Goal: Task Accomplishment & Management: Manage account settings

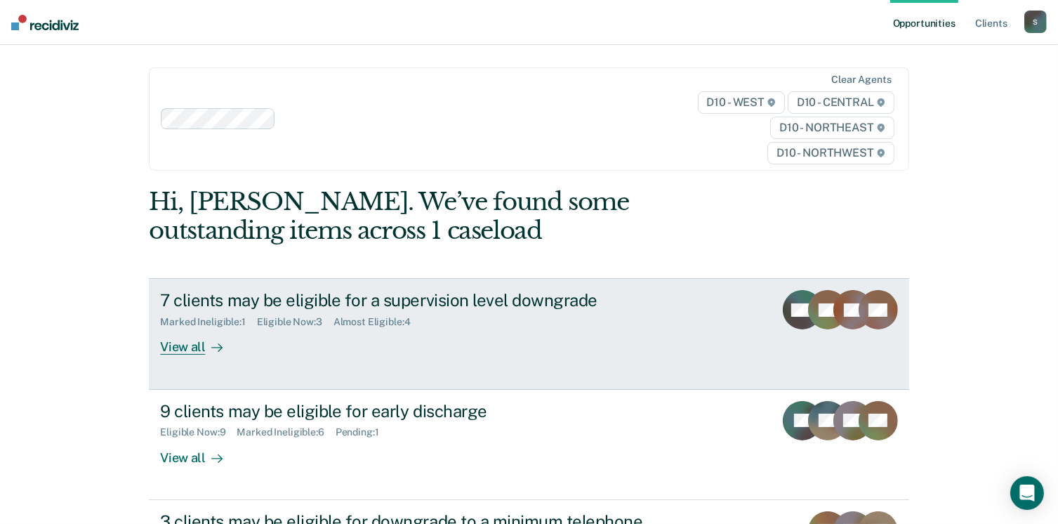
click at [214, 339] on div "View all" at bounding box center [199, 341] width 79 height 27
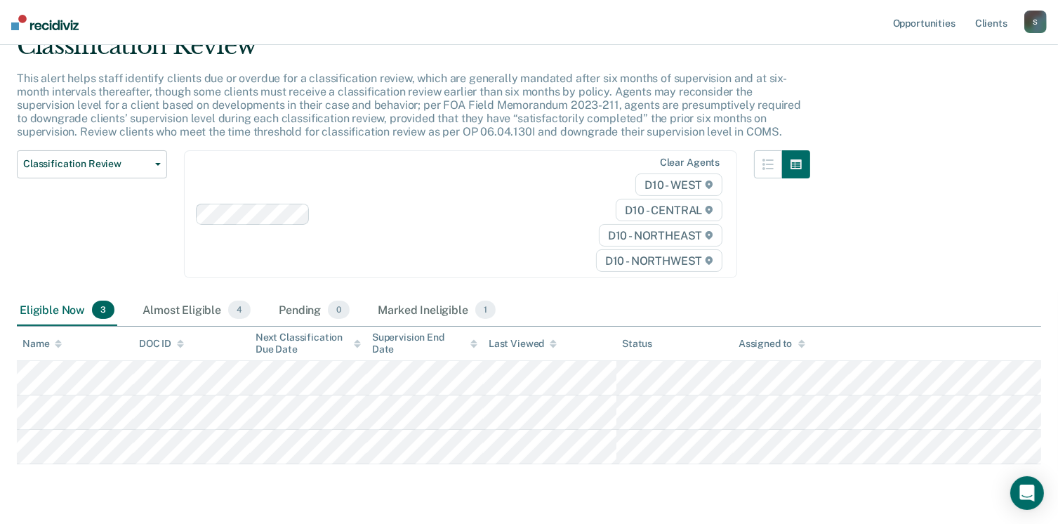
scroll to position [105, 0]
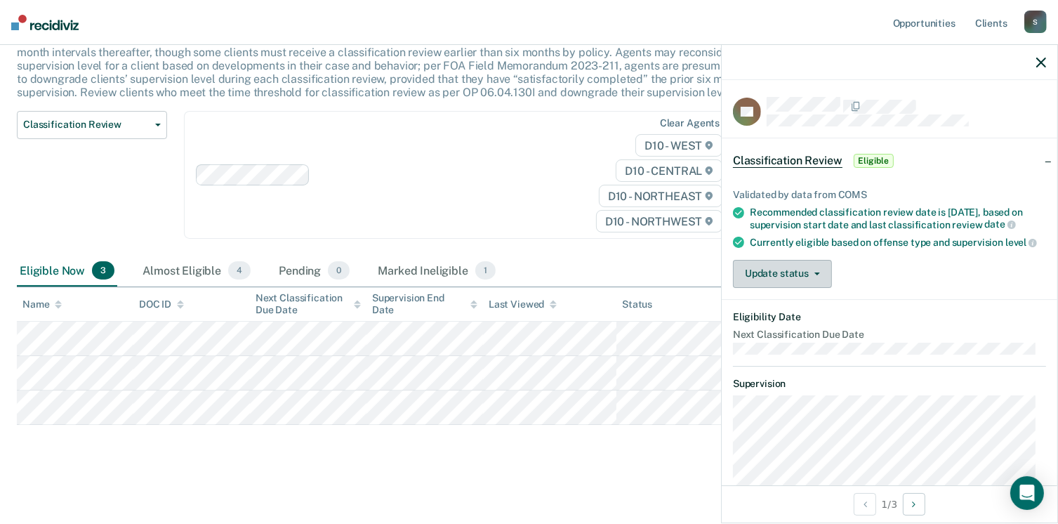
click at [759, 288] on button "Update status" at bounding box center [782, 274] width 99 height 28
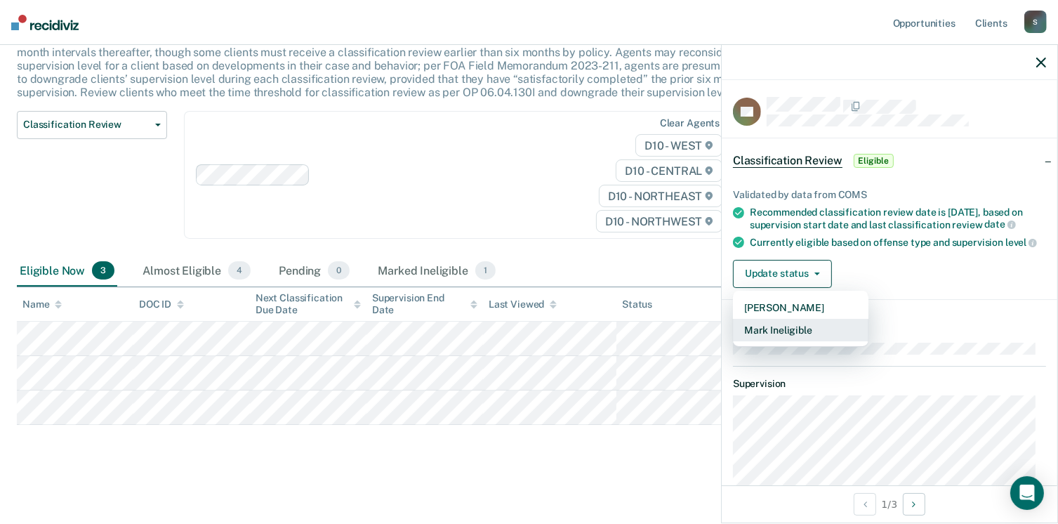
click at [767, 336] on button "Mark Ineligible" at bounding box center [801, 330] width 136 height 22
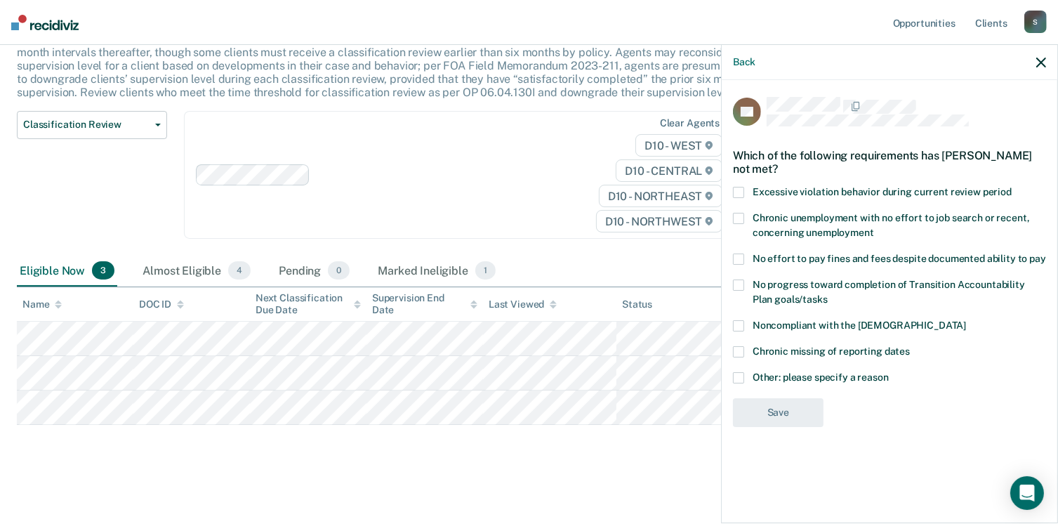
click at [747, 261] on label "No effort to pay fines and fees despite documented ability to pay" at bounding box center [889, 261] width 313 height 15
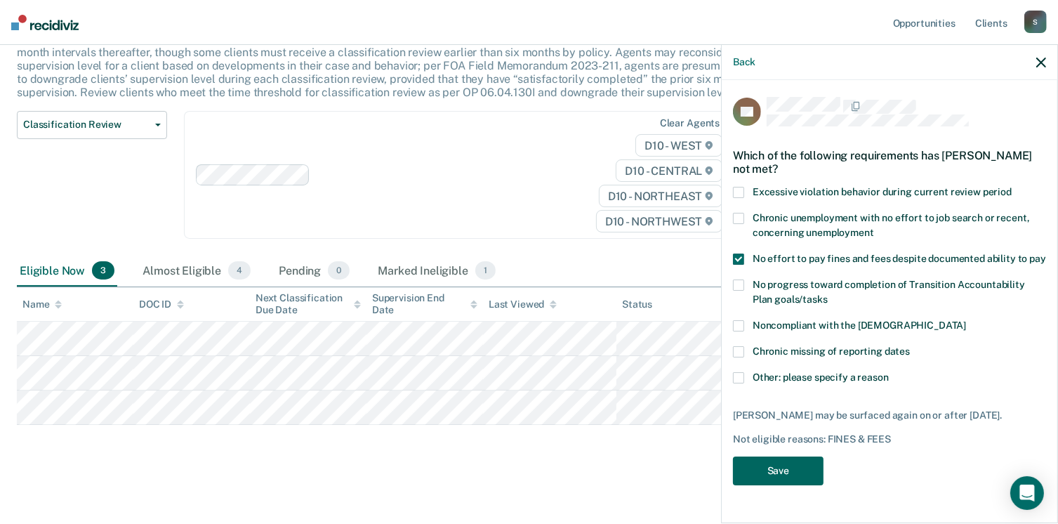
drag, startPoint x: 777, startPoint y: 461, endPoint x: 761, endPoint y: 457, distance: 16.0
click at [775, 460] on button "Save" at bounding box center [778, 471] width 91 height 29
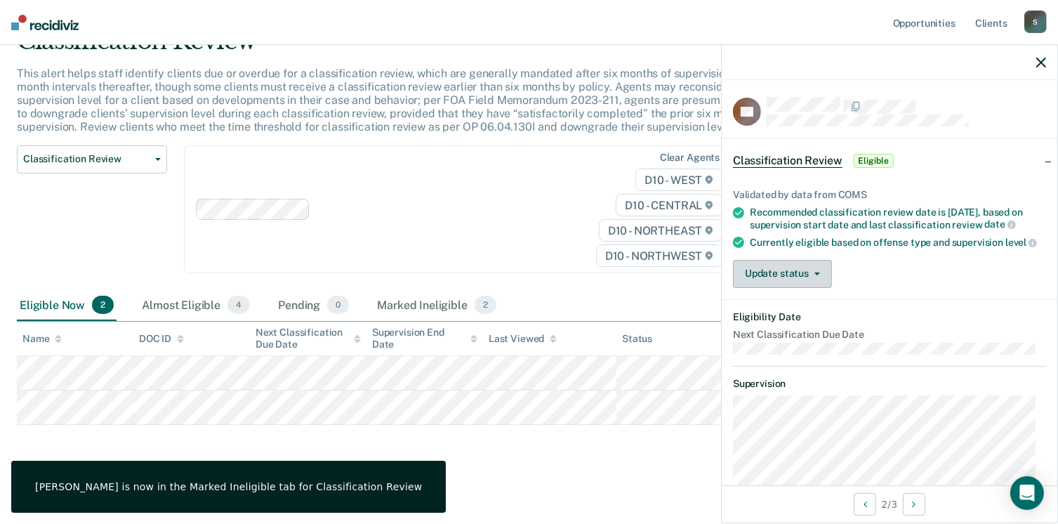
click at [761, 288] on button "Update status" at bounding box center [782, 274] width 99 height 28
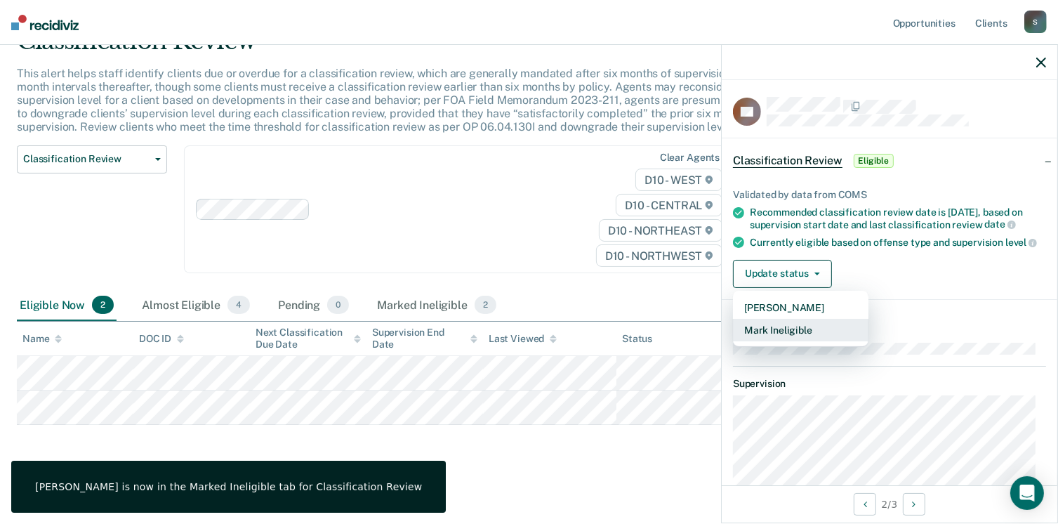
click at [766, 341] on button "Mark Ineligible" at bounding box center [801, 330] width 136 height 22
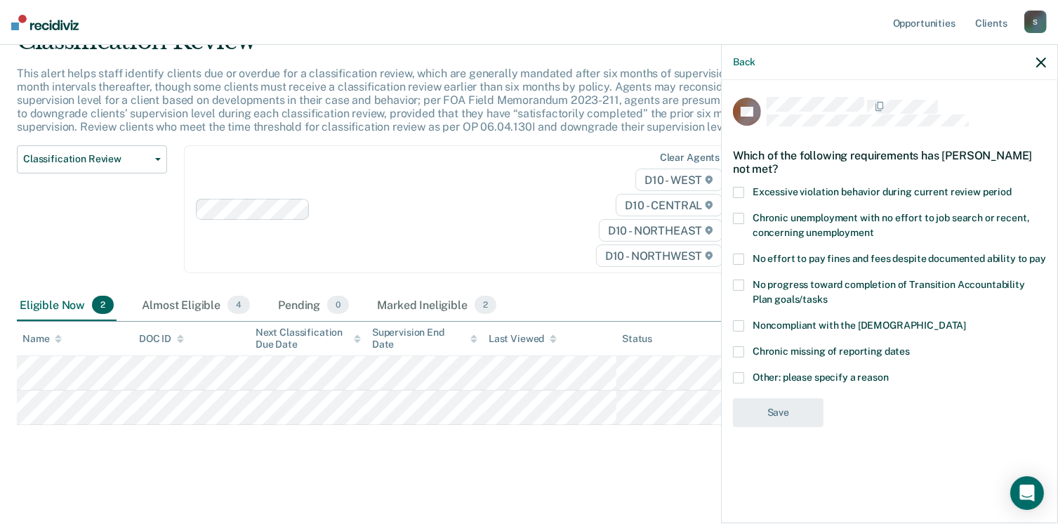
click at [741, 287] on span at bounding box center [738, 285] width 11 height 11
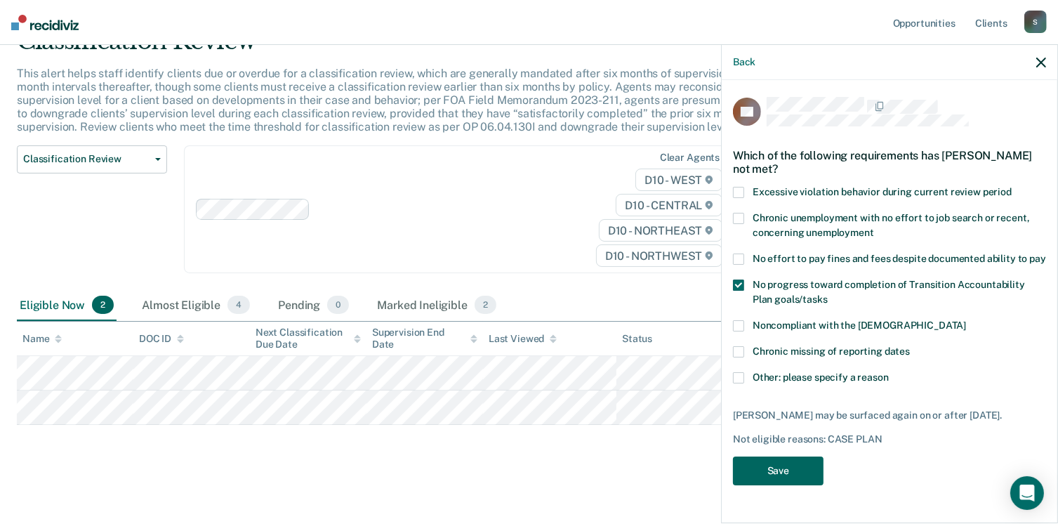
click at [778, 473] on button "Save" at bounding box center [778, 471] width 91 height 29
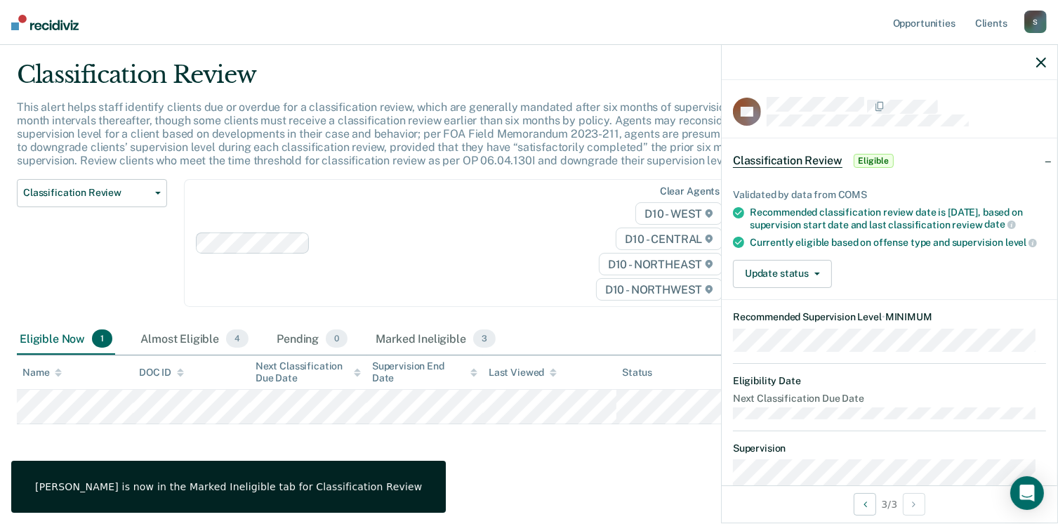
click at [749, 299] on div "Validated by data from COMS Recommended classification review date is [DATE], b…" at bounding box center [890, 232] width 336 height 133
click at [770, 299] on div "Validated by data from COMS Recommended classification review date is [DATE], b…" at bounding box center [890, 232] width 336 height 133
click at [762, 288] on button "Update status" at bounding box center [782, 274] width 99 height 28
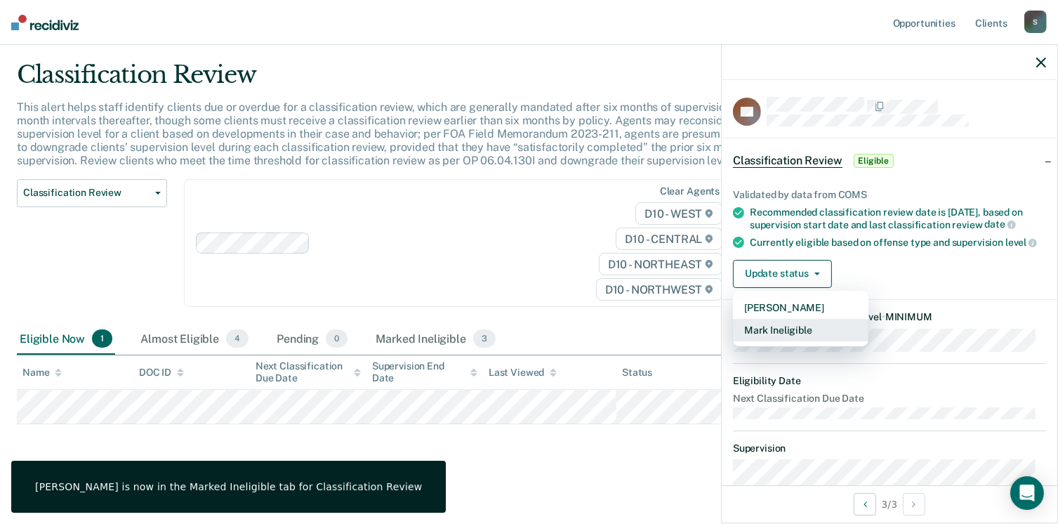
click at [761, 341] on button "Mark Ineligible" at bounding box center [801, 330] width 136 height 22
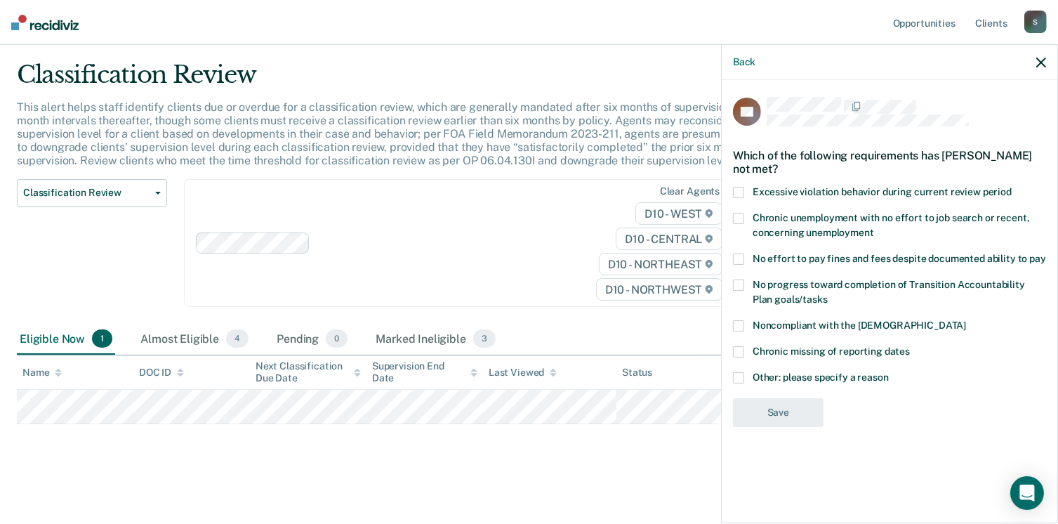
click at [742, 357] on label "Chronic missing of reporting dates" at bounding box center [889, 353] width 313 height 15
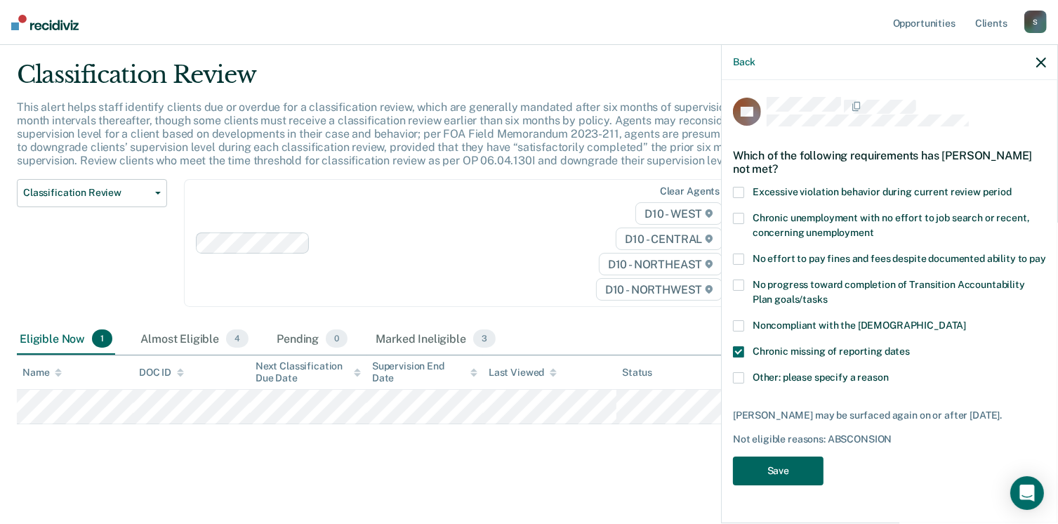
click at [755, 459] on button "Save" at bounding box center [778, 471] width 91 height 29
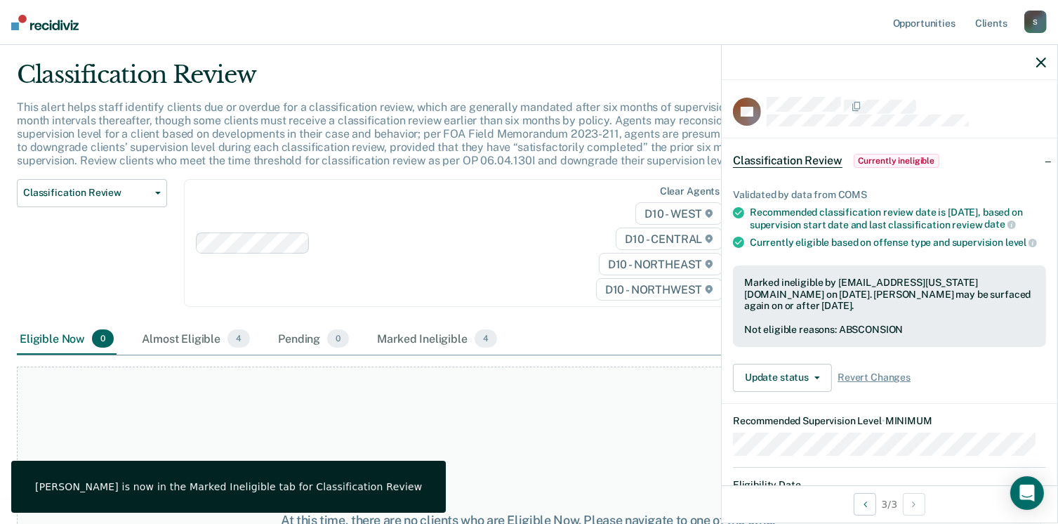
click at [846, 336] on div "Not eligible reasons: ABSCONSION" at bounding box center [889, 330] width 291 height 12
click at [811, 392] on button "Update status" at bounding box center [782, 378] width 99 height 28
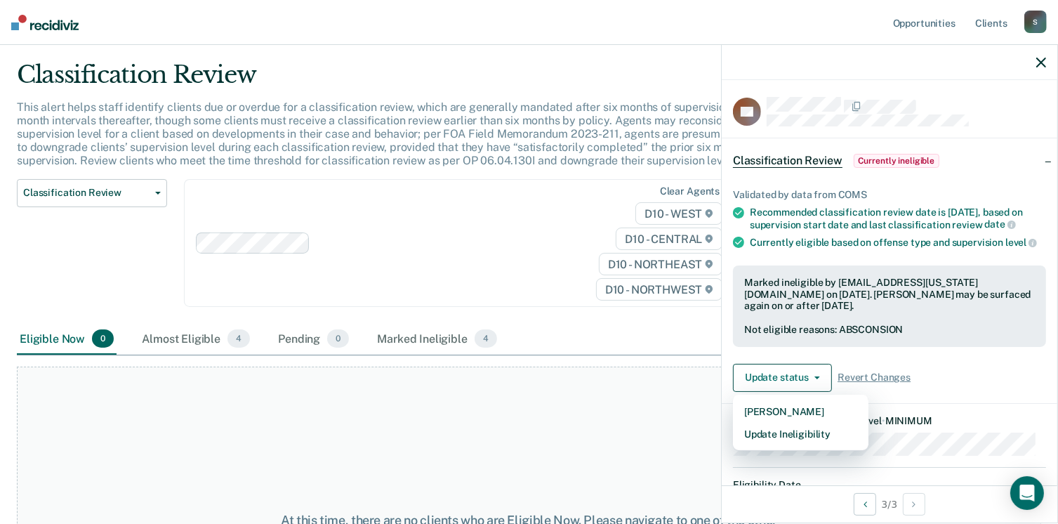
click at [631, 452] on div "At this time, there are no clients who are Eligible Now. Please navigate to one…" at bounding box center [529, 528] width 1025 height 322
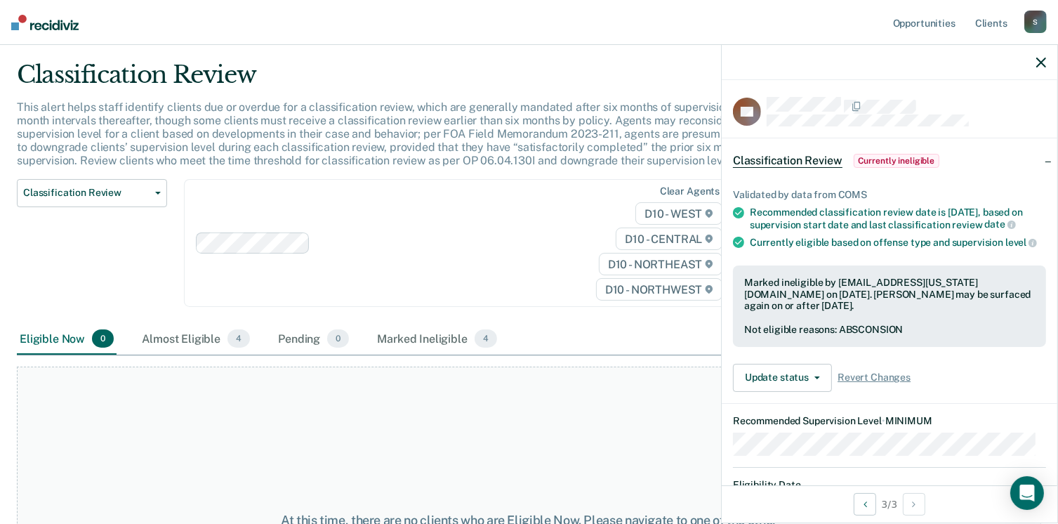
click at [135, 233] on div "Classification Review Classification Review Early Discharge Minimum Telephone R…" at bounding box center [92, 251] width 150 height 145
click at [149, 211] on div "Classification Review Classification Review Early Discharge Minimum Telephone R…" at bounding box center [92, 251] width 150 height 145
click at [149, 205] on button "Classification Review" at bounding box center [92, 193] width 150 height 28
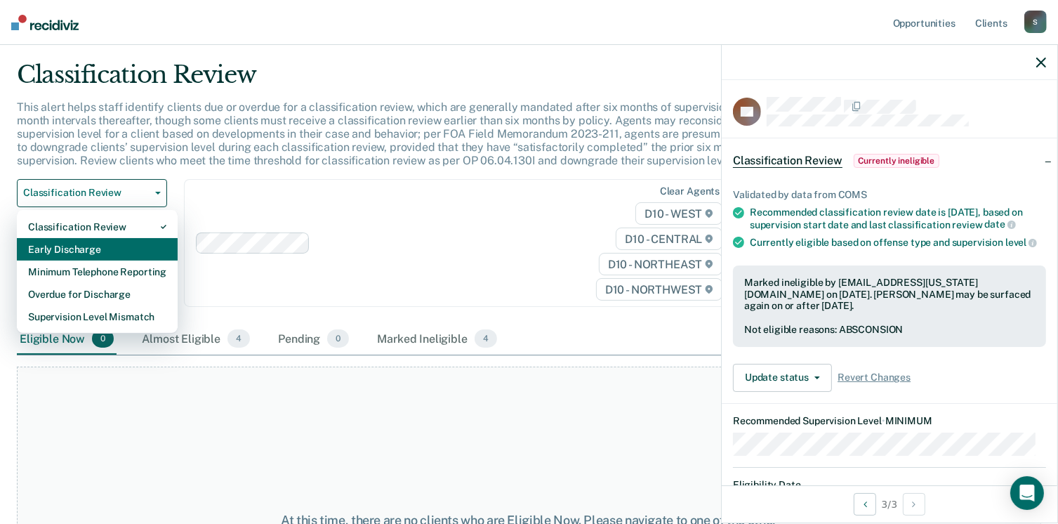
click at [134, 251] on div "Early Discharge" at bounding box center [97, 249] width 138 height 22
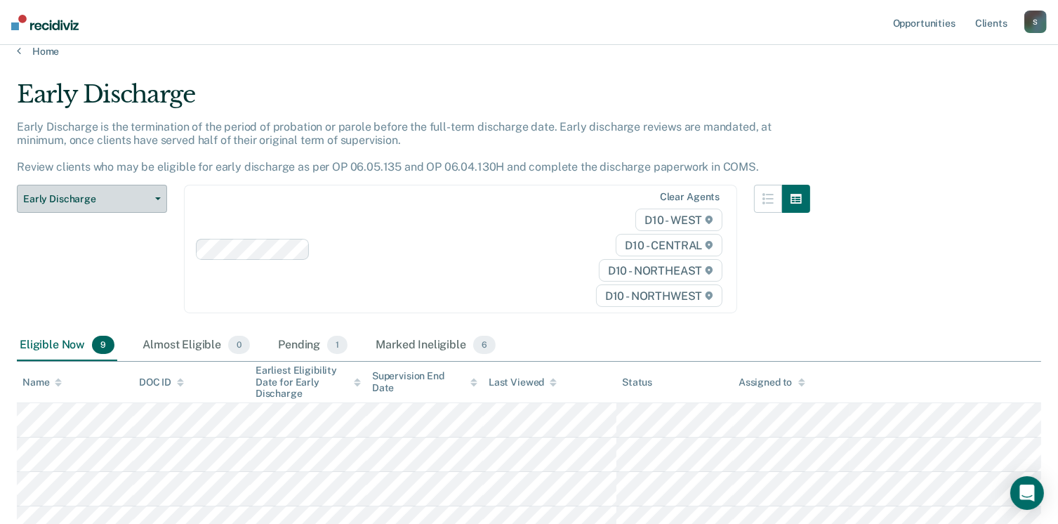
scroll to position [305, 0]
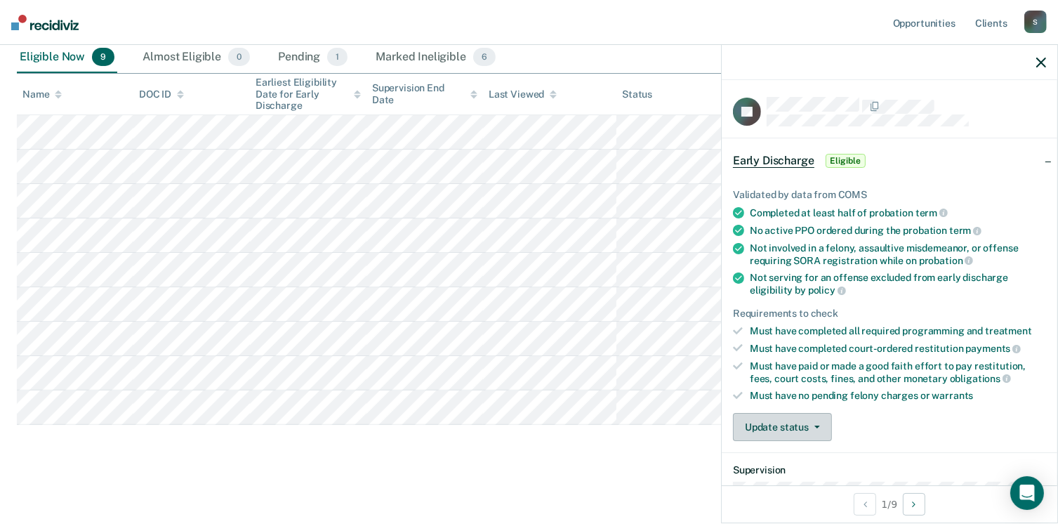
click at [799, 421] on button "Update status" at bounding box center [782, 427] width 99 height 28
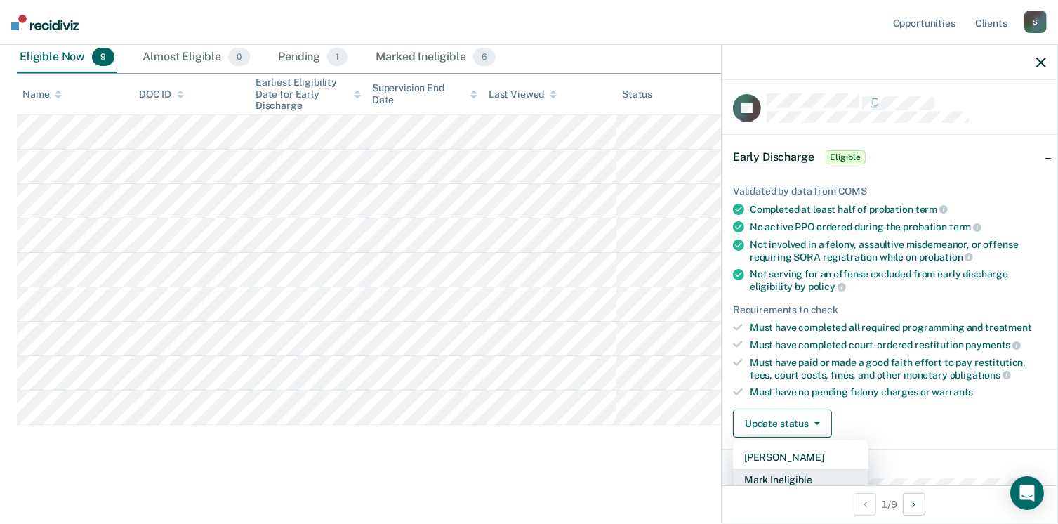
click at [787, 473] on button "Mark Ineligible" at bounding box center [801, 479] width 136 height 22
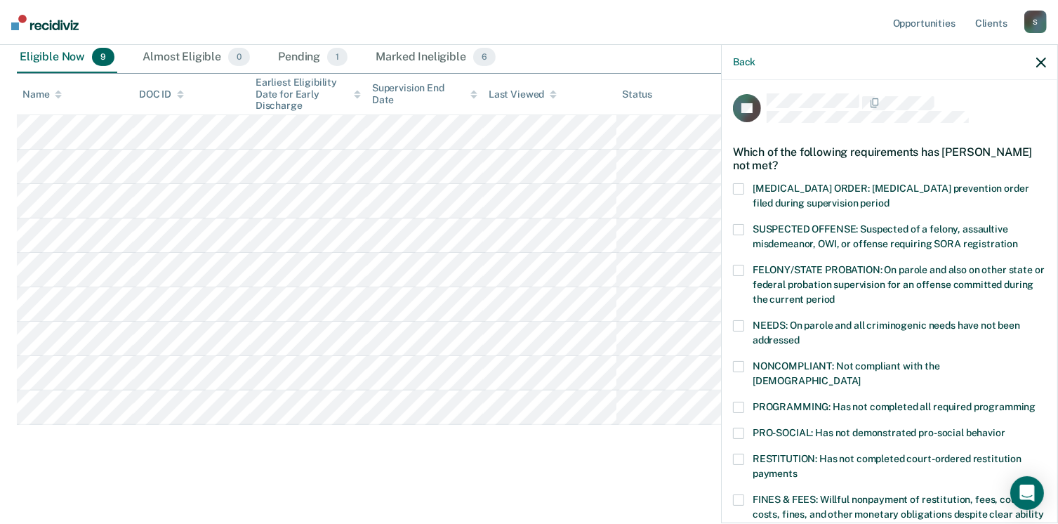
click at [749, 402] on label "PROGRAMMING: Has not completed all required programming" at bounding box center [889, 409] width 313 height 15
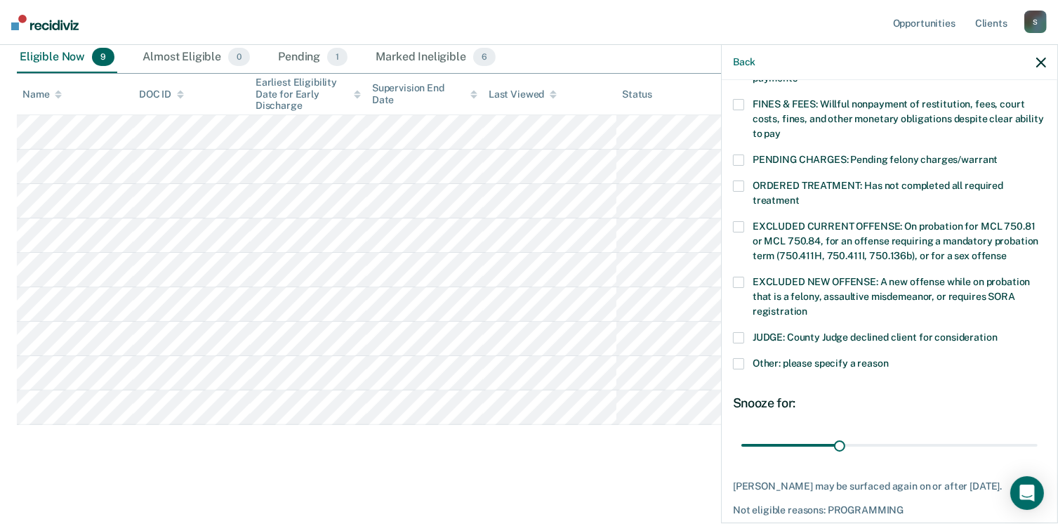
scroll to position [425, 0]
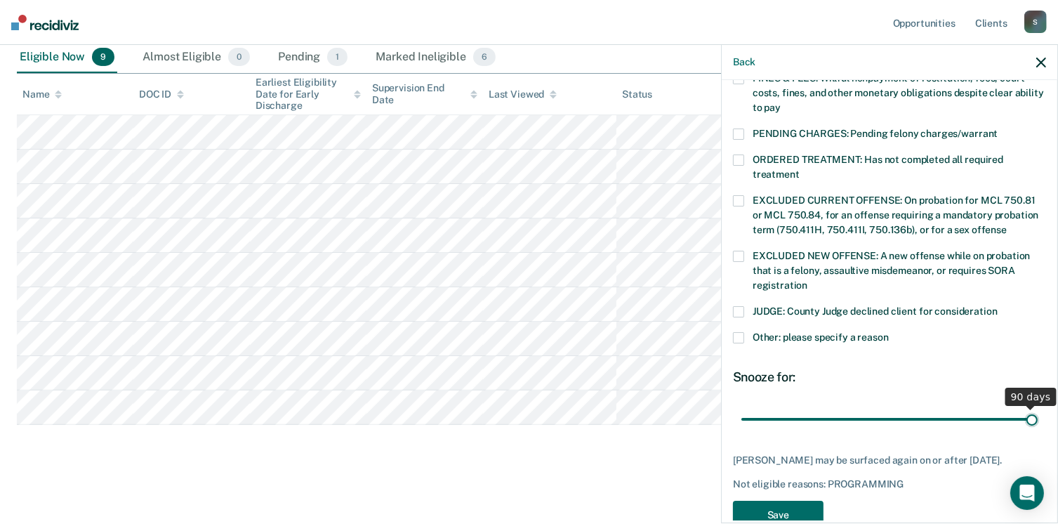
drag, startPoint x: 843, startPoint y: 403, endPoint x: 1073, endPoint y: 400, distance: 230.4
type input "90"
click at [1038, 407] on input "range" at bounding box center [890, 419] width 296 height 25
click at [737, 505] on button "Save" at bounding box center [778, 515] width 91 height 29
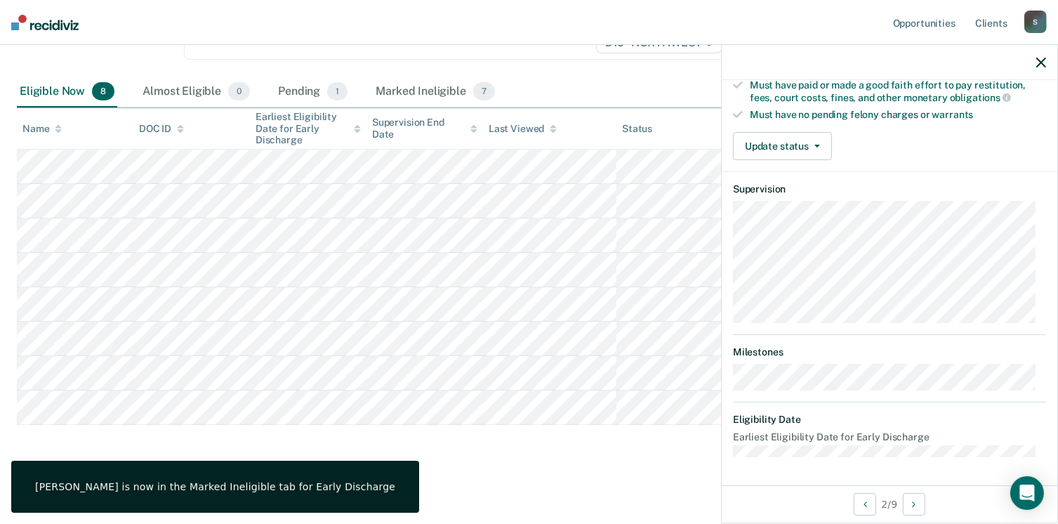
scroll to position [261, 0]
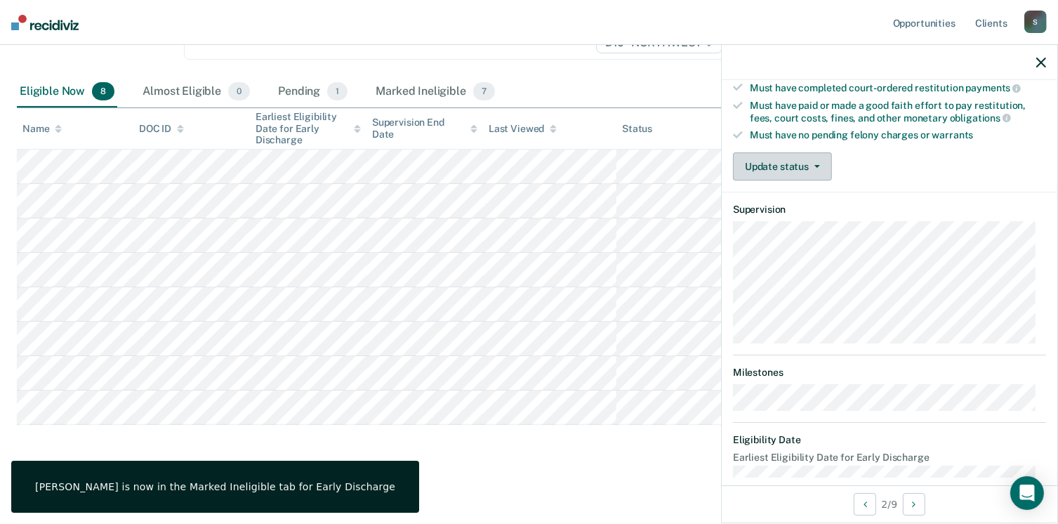
drag, startPoint x: 815, startPoint y: 162, endPoint x: 806, endPoint y: 160, distance: 8.7
click at [812, 164] on button "Update status" at bounding box center [782, 166] width 99 height 28
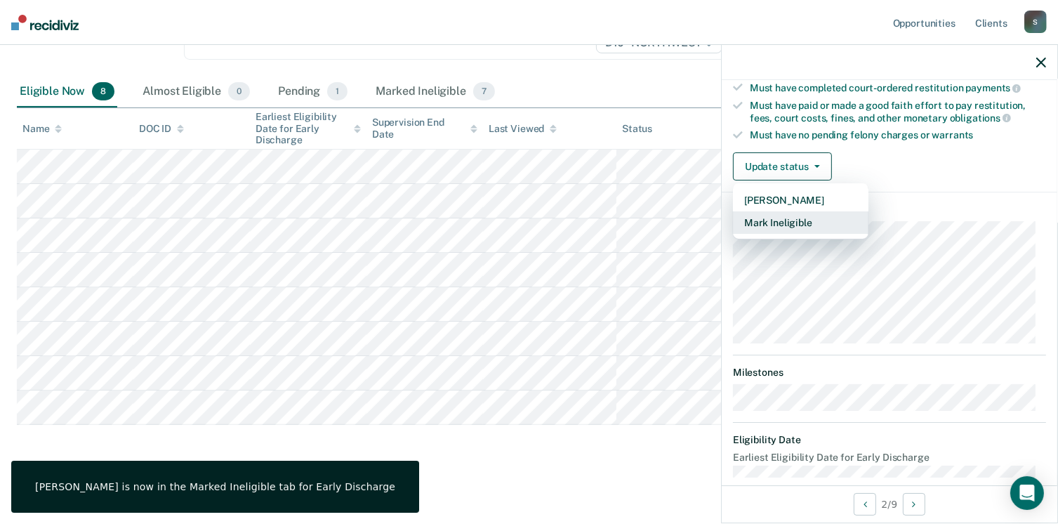
click at [806, 221] on button "Mark Ineligible" at bounding box center [801, 222] width 136 height 22
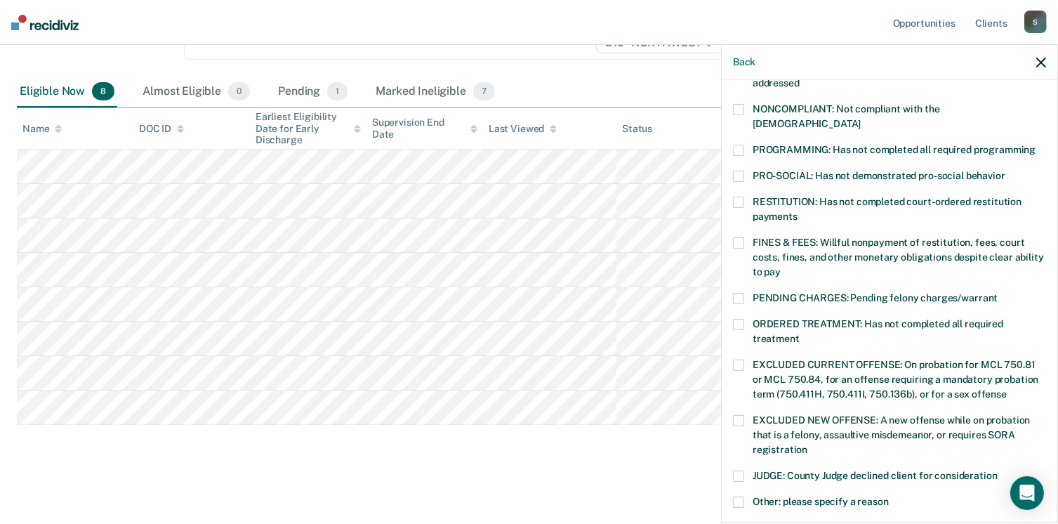
click at [742, 197] on label "RESTITUTION: Has not completed court-ordered restitution payments" at bounding box center [889, 211] width 313 height 29
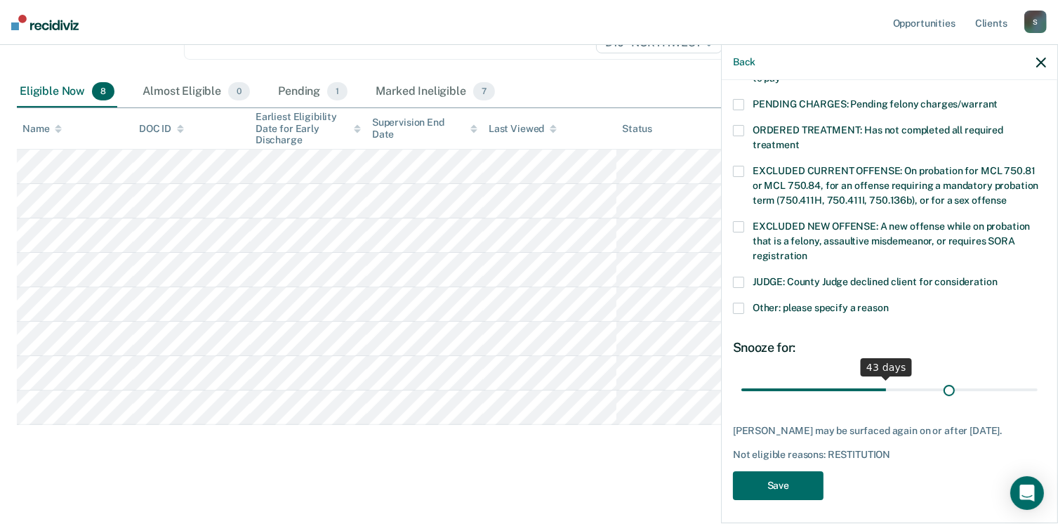
scroll to position [442, 0]
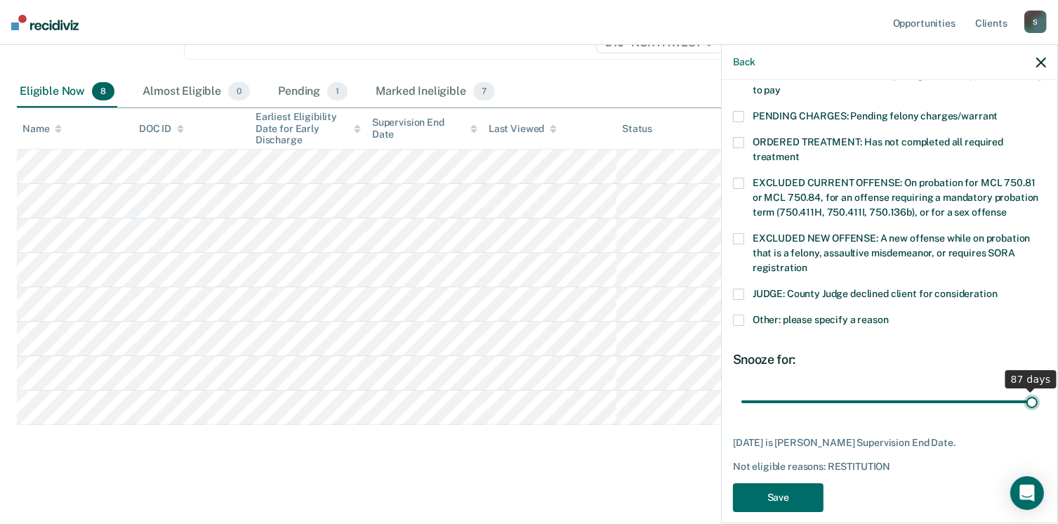
drag, startPoint x: 838, startPoint y: 374, endPoint x: 1073, endPoint y: 381, distance: 235.4
type input "87"
click at [1038, 390] on input "range" at bounding box center [890, 402] width 296 height 25
click at [754, 483] on button "Save" at bounding box center [778, 497] width 91 height 29
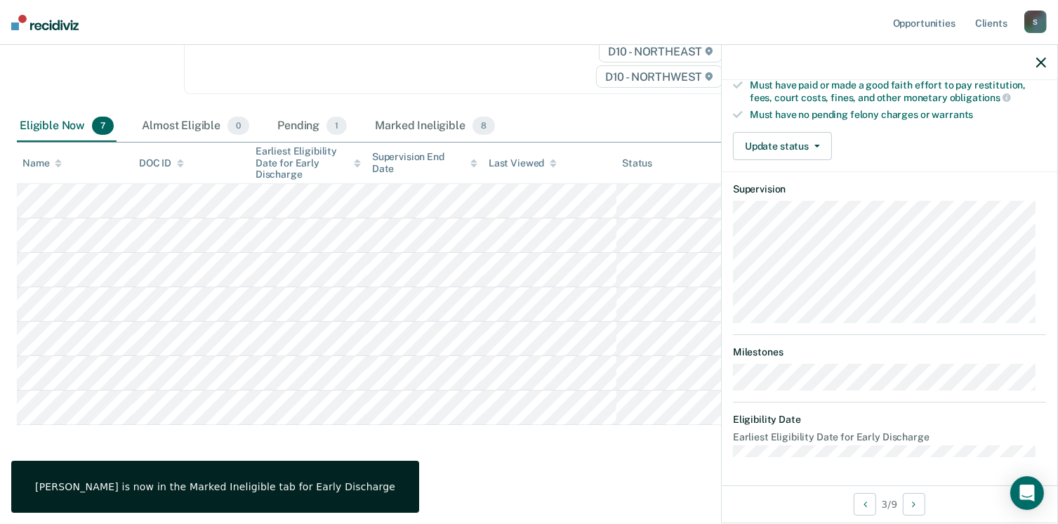
scroll to position [275, 0]
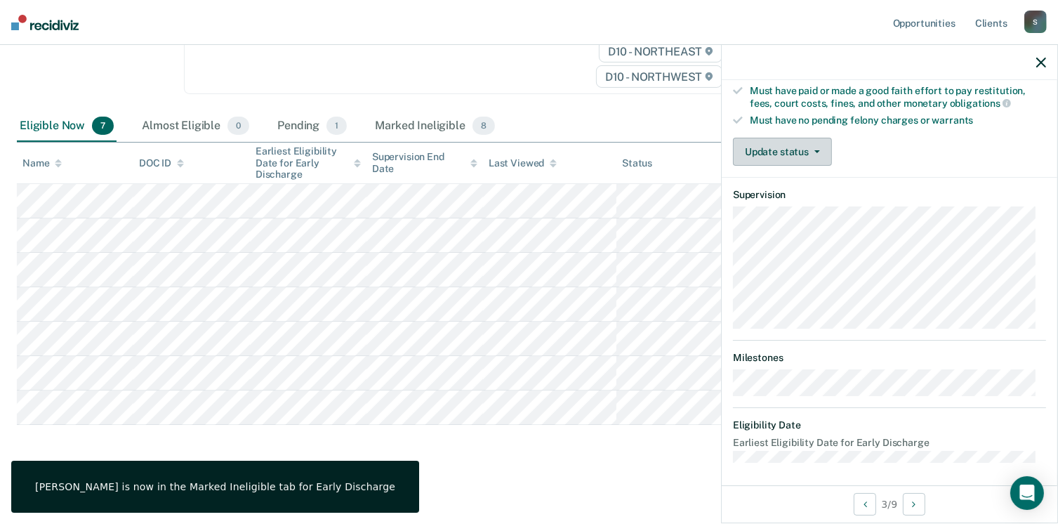
click at [806, 153] on button "Update status" at bounding box center [782, 152] width 99 height 28
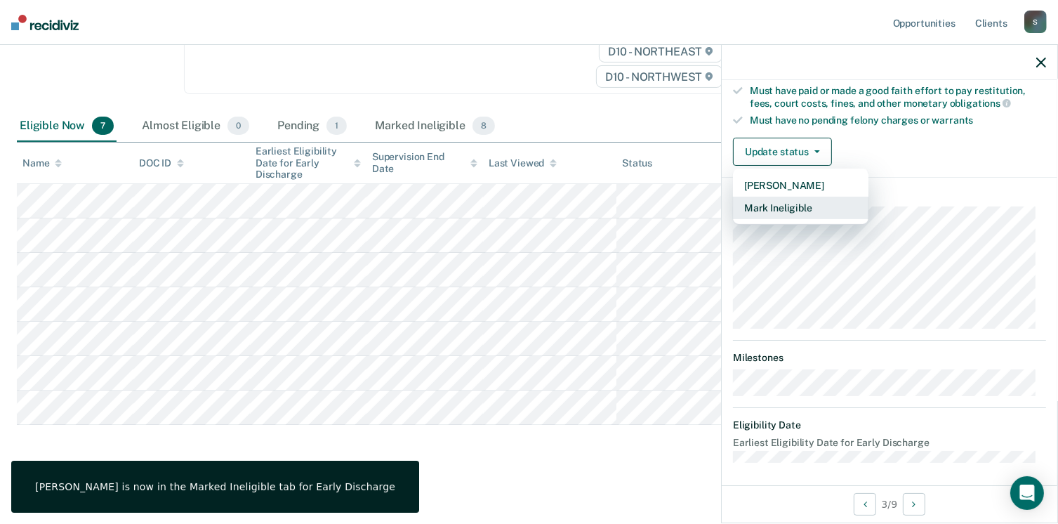
click at [796, 202] on button "Mark Ineligible" at bounding box center [801, 208] width 136 height 22
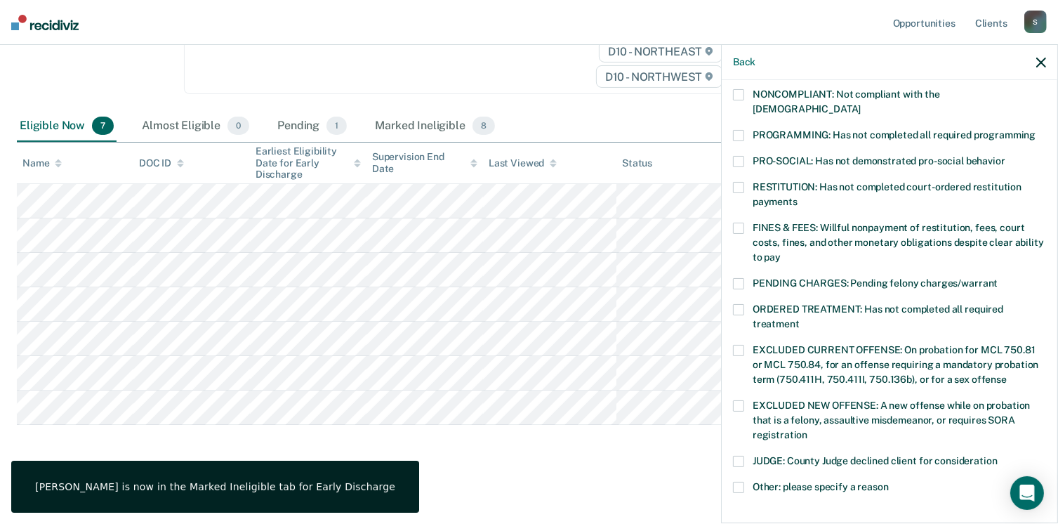
click at [750, 223] on label "FINES & FEES: Willful nonpayment of restitution, fees, court costs, fines, and …" at bounding box center [889, 245] width 313 height 44
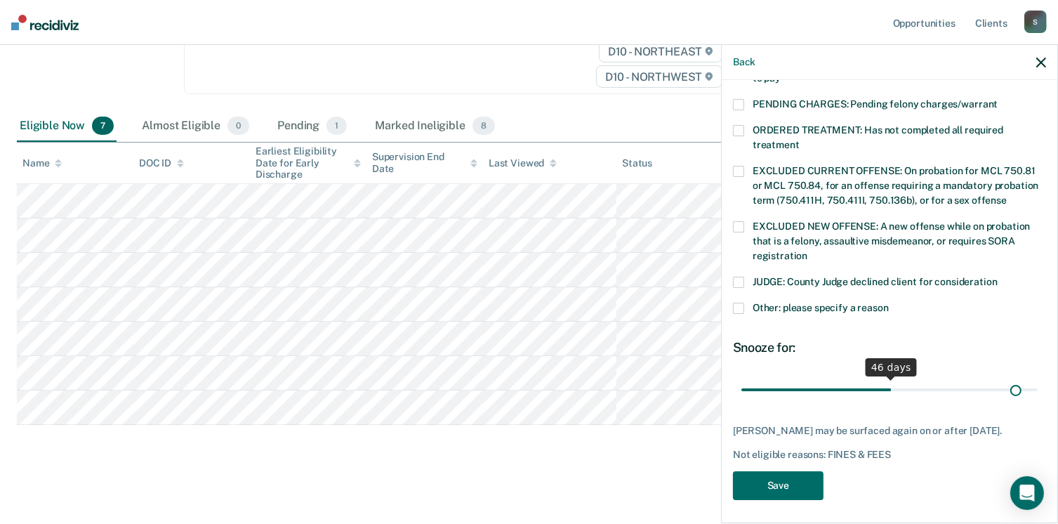
scroll to position [454, 0]
drag, startPoint x: 840, startPoint y: 379, endPoint x: 1027, endPoint y: 392, distance: 187.3
type input "90"
click at [1038, 378] on input "range" at bounding box center [890, 390] width 296 height 25
drag, startPoint x: 803, startPoint y: 474, endPoint x: 796, endPoint y: 470, distance: 7.6
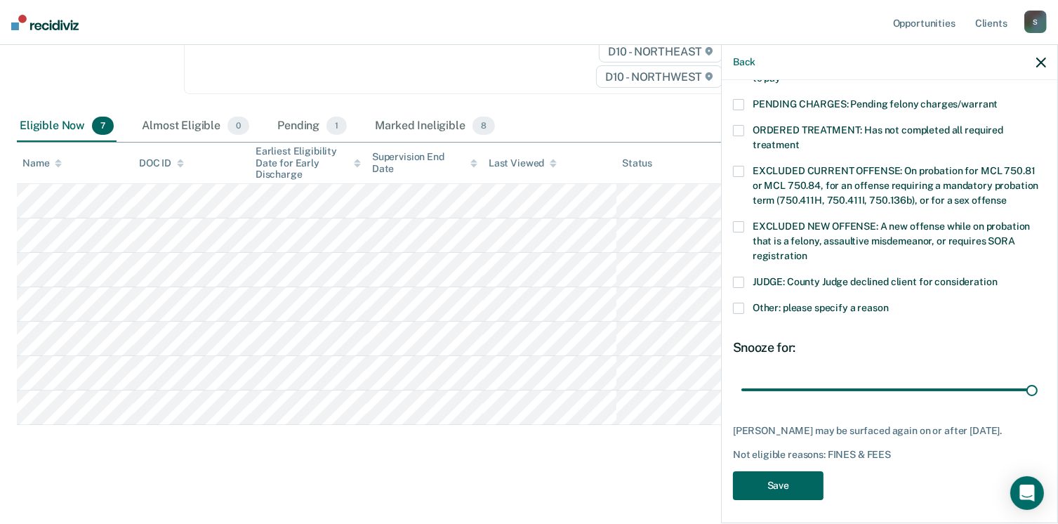
click at [801, 474] on button "Save" at bounding box center [778, 485] width 91 height 29
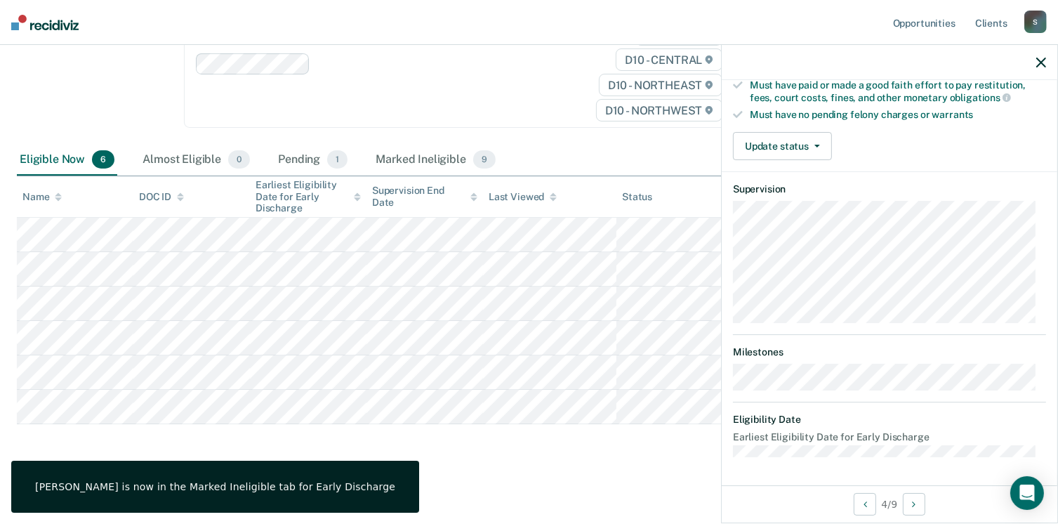
scroll to position [275, 0]
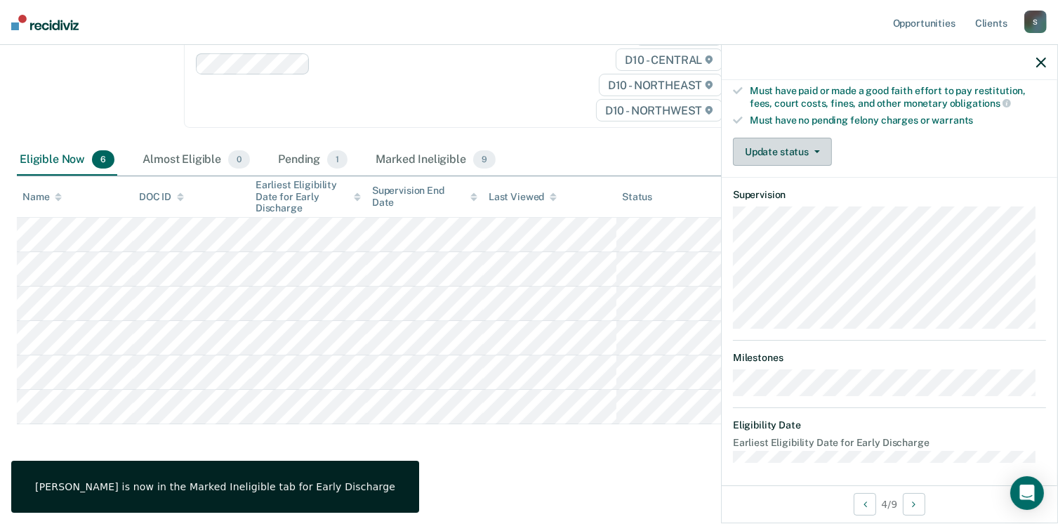
click at [813, 150] on button "Update status" at bounding box center [782, 152] width 99 height 28
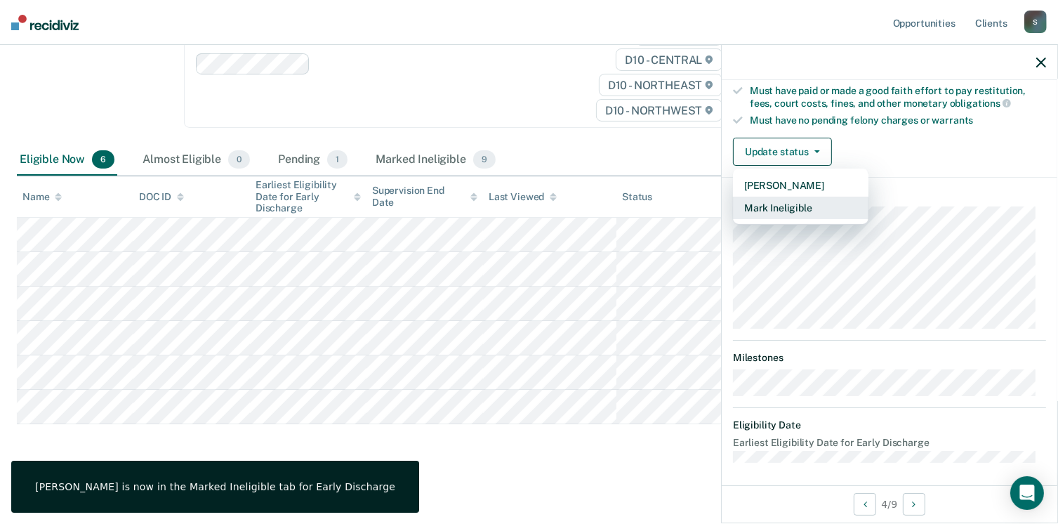
click at [796, 206] on button "Mark Ineligible" at bounding box center [801, 208] width 136 height 22
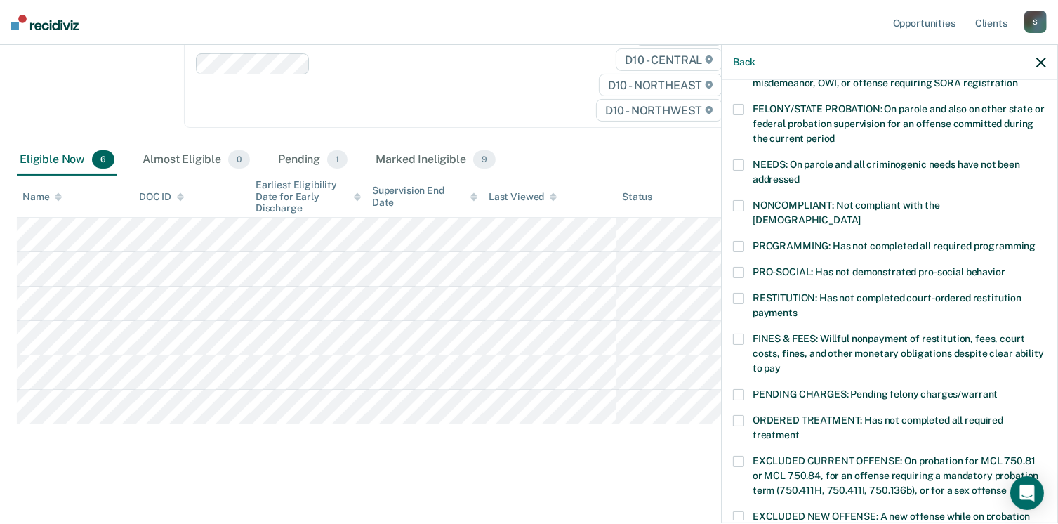
scroll to position [135, 0]
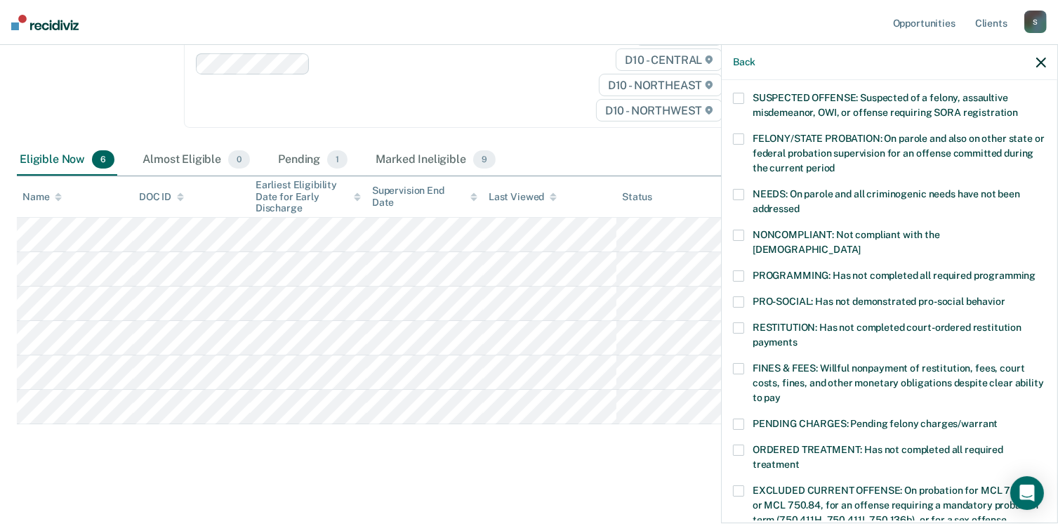
click at [751, 270] on label "PROGRAMMING: Has not completed all required programming" at bounding box center [889, 277] width 313 height 15
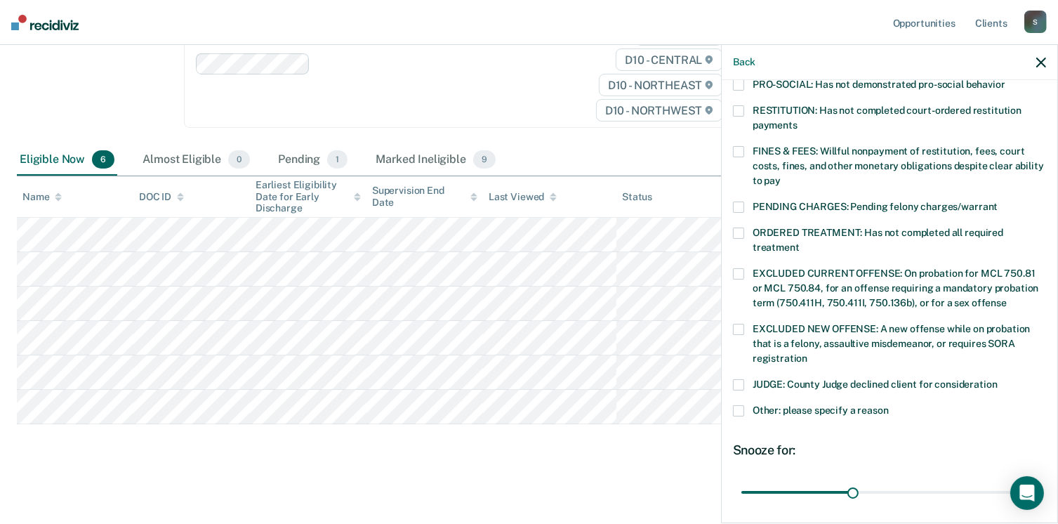
scroll to position [454, 0]
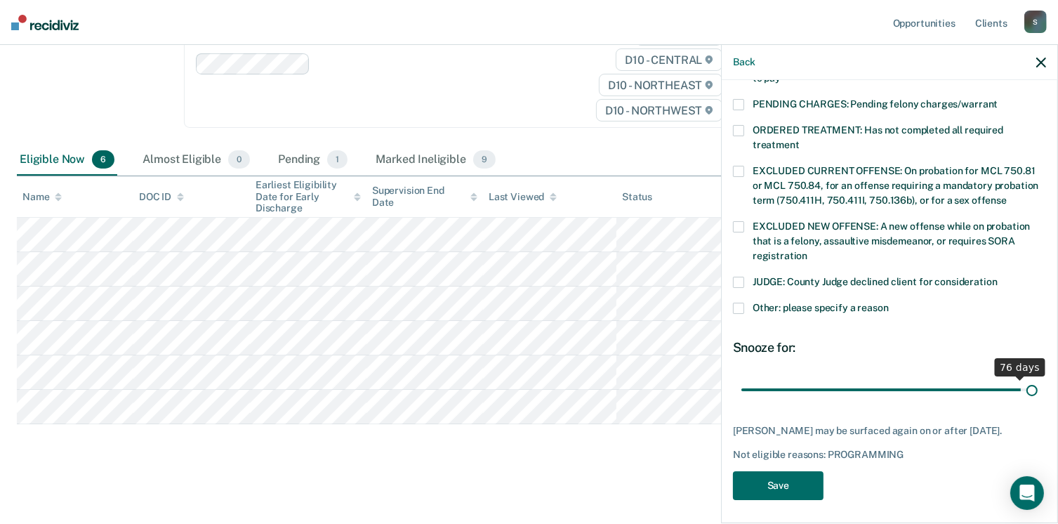
drag, startPoint x: 848, startPoint y: 376, endPoint x: 1042, endPoint y: 369, distance: 194.7
type input "79"
click at [1038, 378] on input "range" at bounding box center [890, 390] width 296 height 25
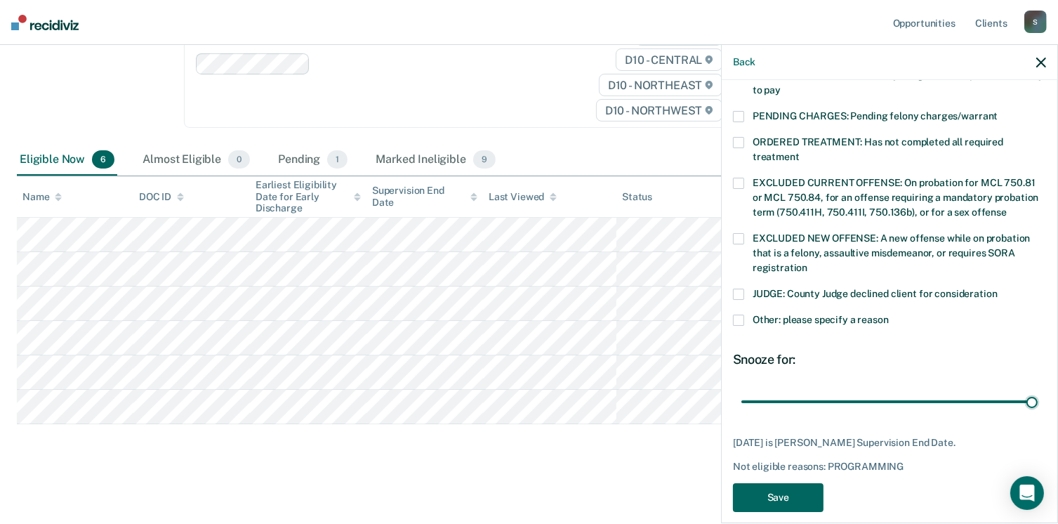
click at [801, 483] on button "Save" at bounding box center [778, 497] width 91 height 29
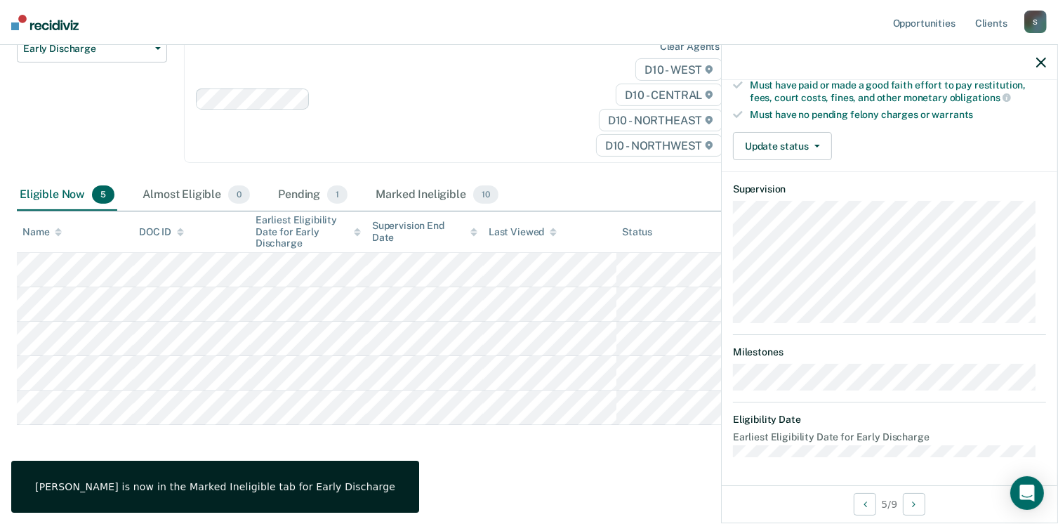
scroll to position [261, 0]
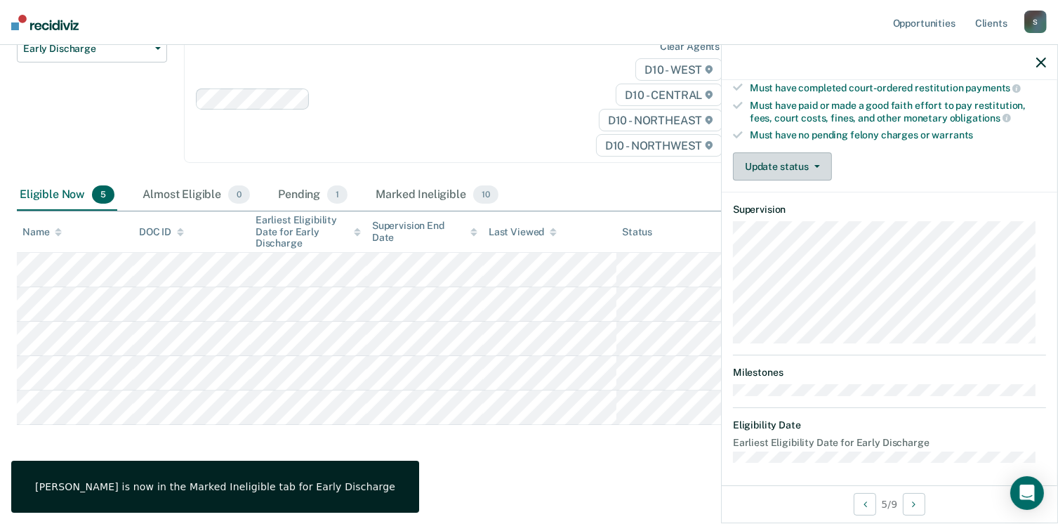
click at [815, 167] on button "Update status" at bounding box center [782, 166] width 99 height 28
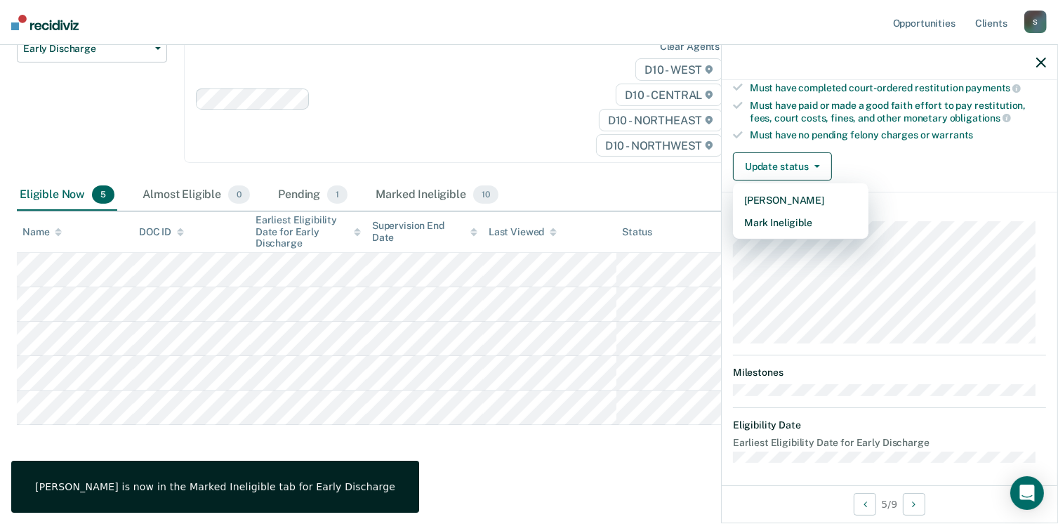
click at [811, 231] on article "CB Early Discharge Eligible Validated by data from COMS Completed at least half…" at bounding box center [889, 149] width 313 height 627
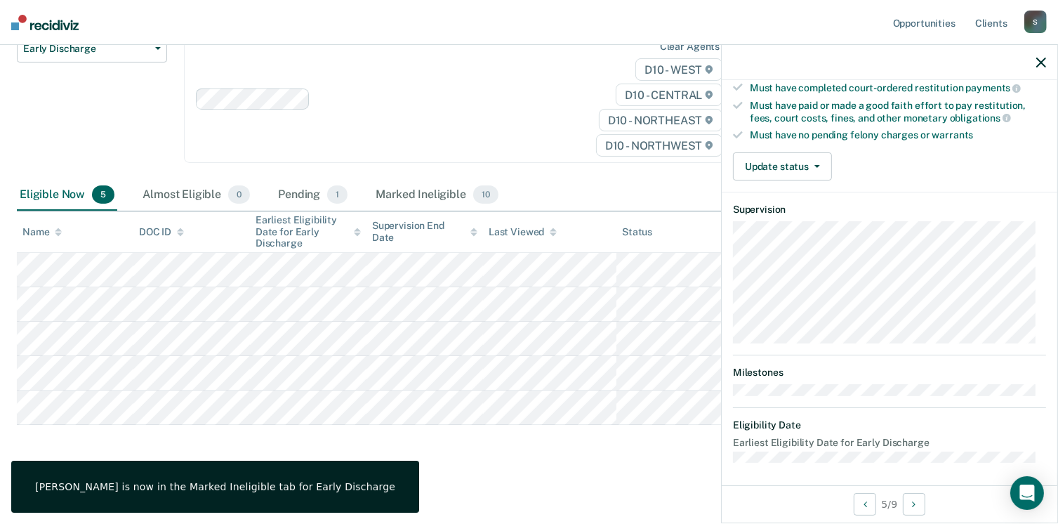
click at [811, 176] on div "Validated by data from COMS Completed at least half of probation term No active…" at bounding box center [890, 49] width 336 height 286
click at [812, 166] on button "Update status" at bounding box center [782, 166] width 99 height 28
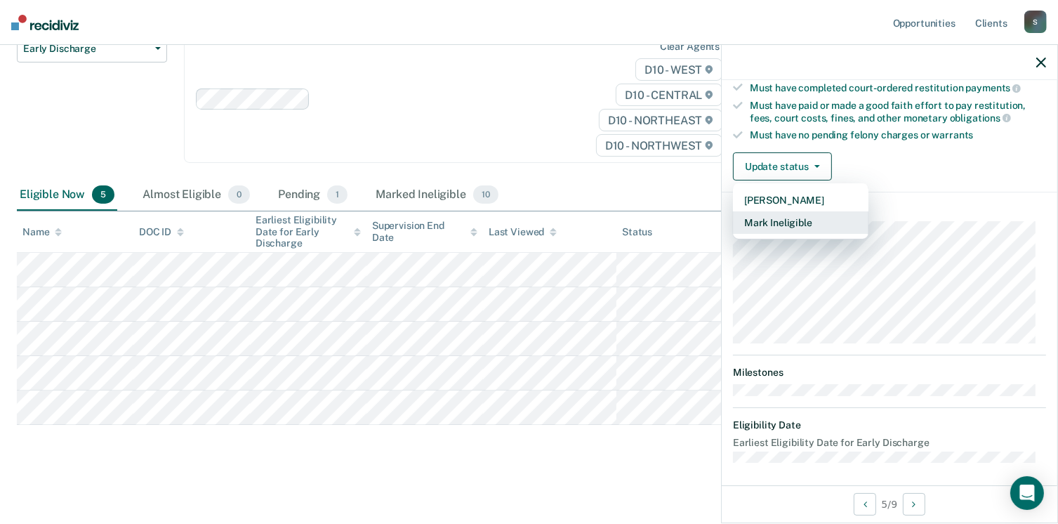
click at [802, 217] on button "Mark Ineligible" at bounding box center [801, 222] width 136 height 22
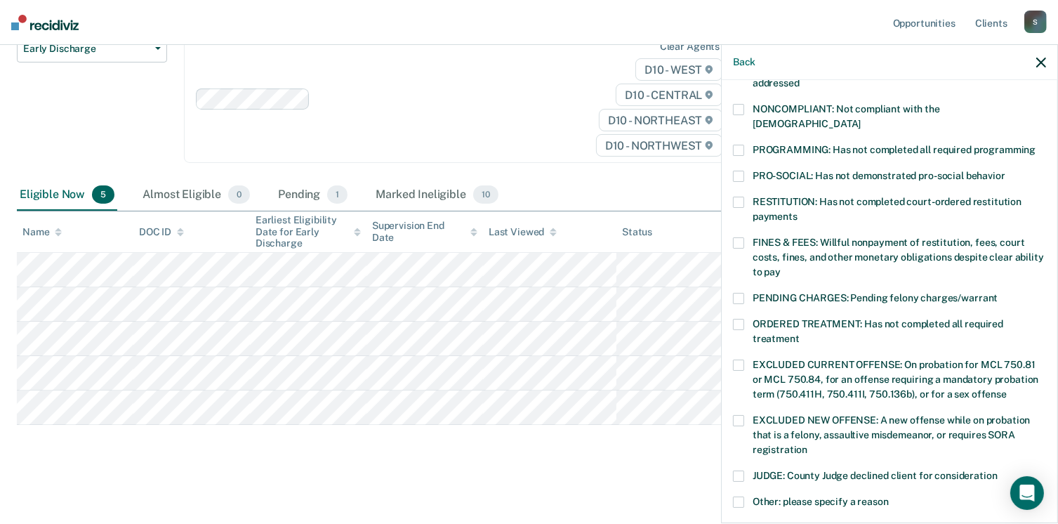
click at [742, 145] on span at bounding box center [738, 150] width 11 height 11
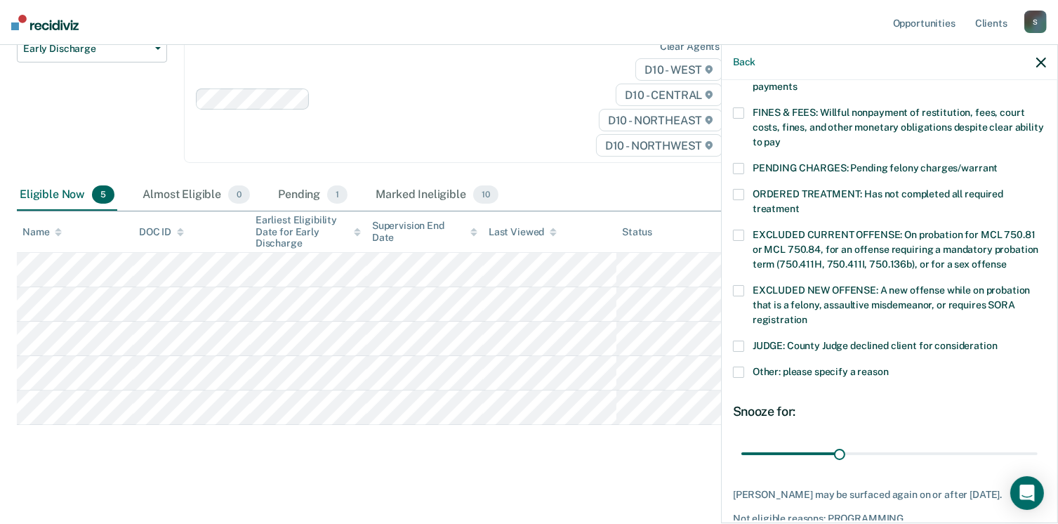
scroll to position [454, 0]
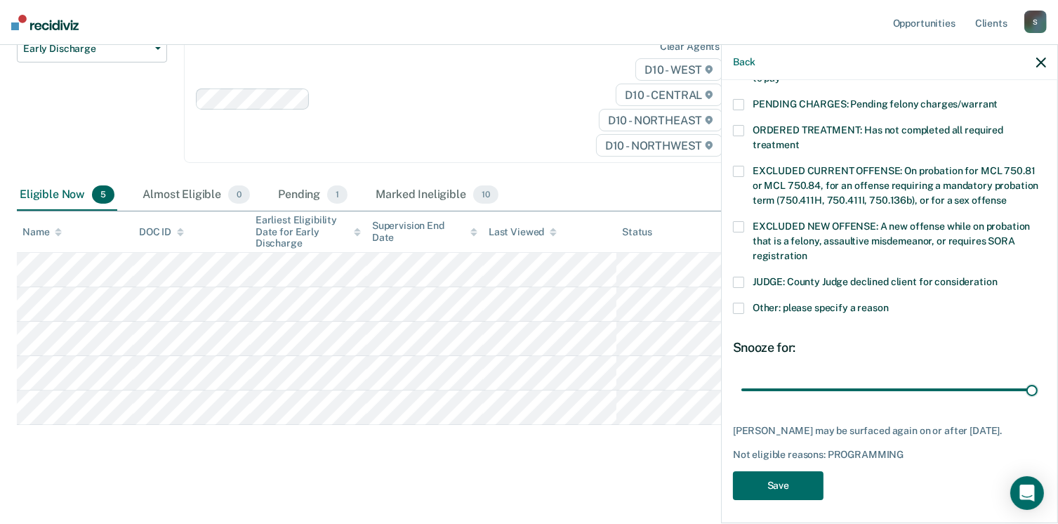
drag, startPoint x: 836, startPoint y: 376, endPoint x: 1059, endPoint y: 372, distance: 223.4
type input "90"
click at [1038, 378] on input "range" at bounding box center [890, 390] width 296 height 25
click at [778, 477] on button "Save" at bounding box center [778, 485] width 91 height 29
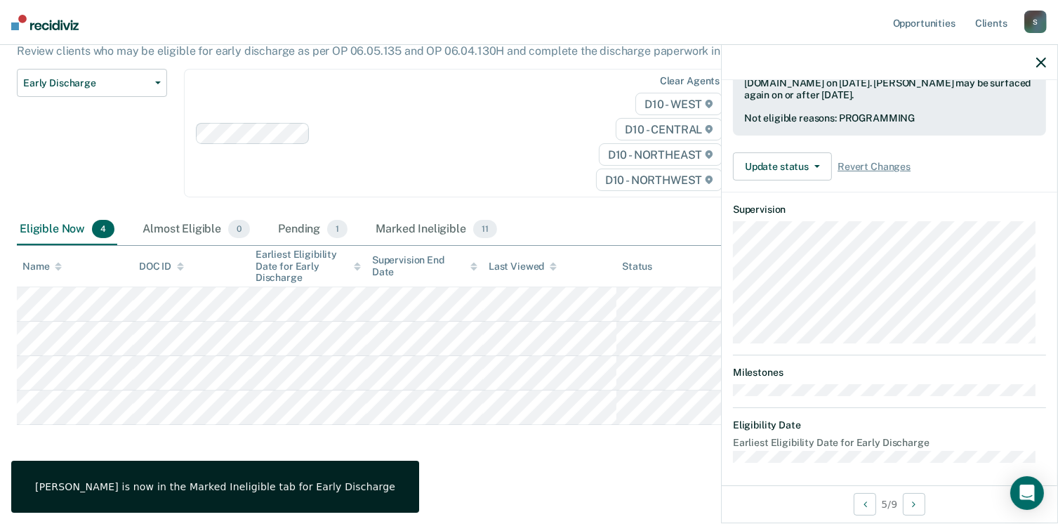
scroll to position [261, 0]
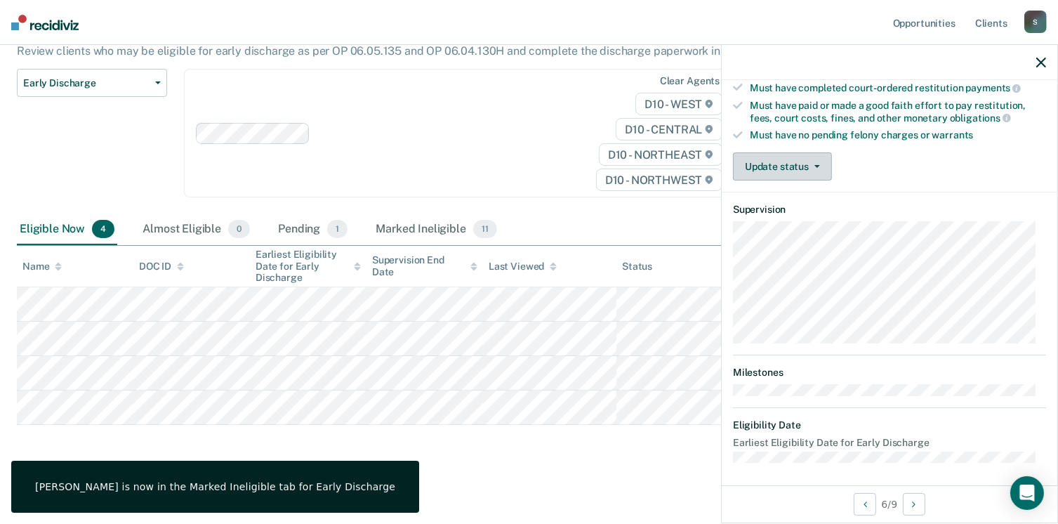
click at [767, 146] on div "Validated by data from COMS Completed at least half of probation term No active…" at bounding box center [890, 49] width 336 height 286
click at [766, 164] on button "Update status" at bounding box center [782, 166] width 99 height 28
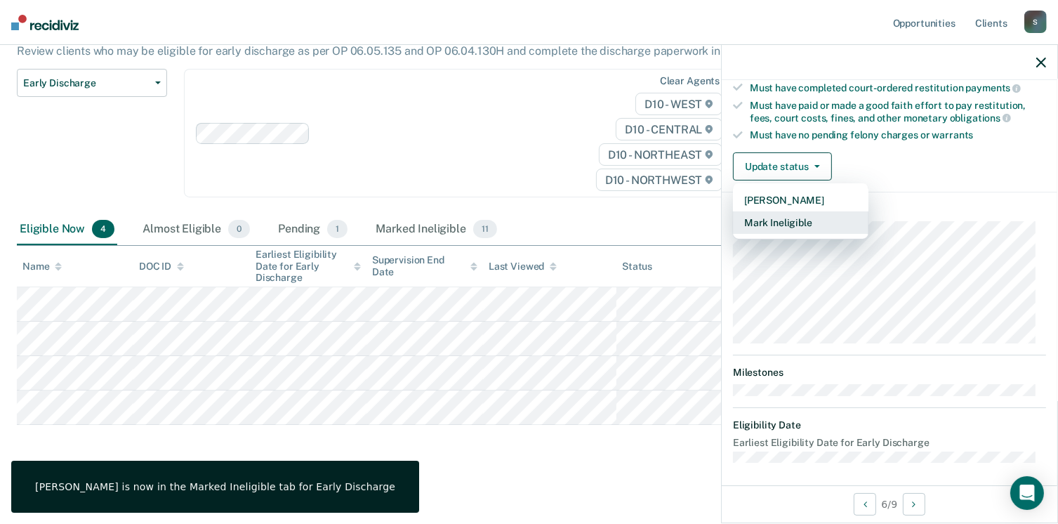
click at [798, 228] on button "Mark Ineligible" at bounding box center [801, 222] width 136 height 22
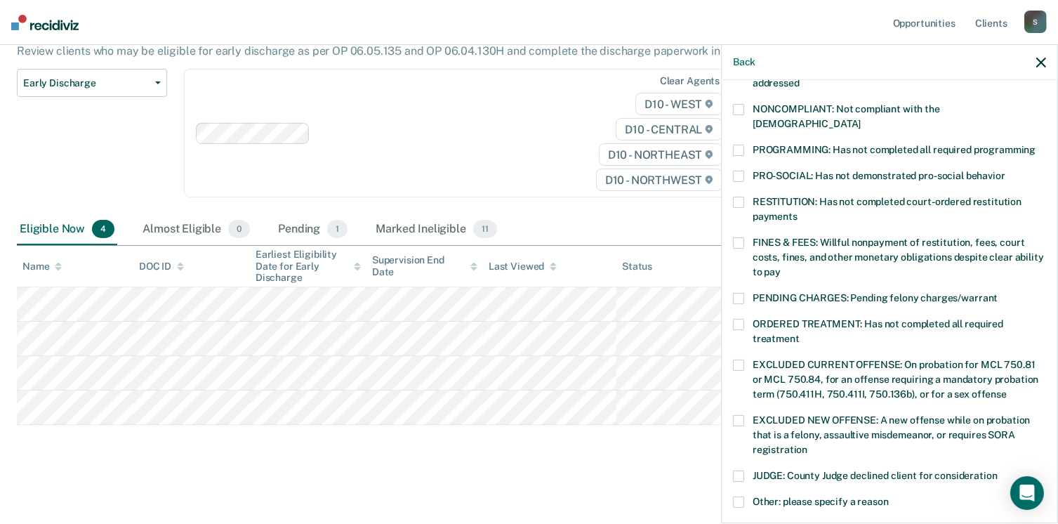
click at [740, 145] on span at bounding box center [738, 150] width 11 height 11
click at [741, 113] on span at bounding box center [738, 109] width 11 height 11
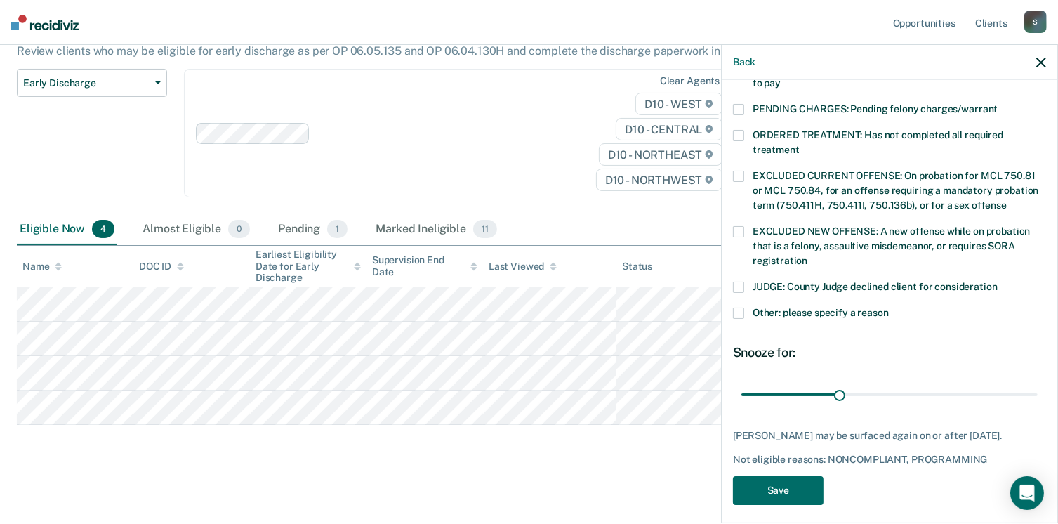
scroll to position [454, 0]
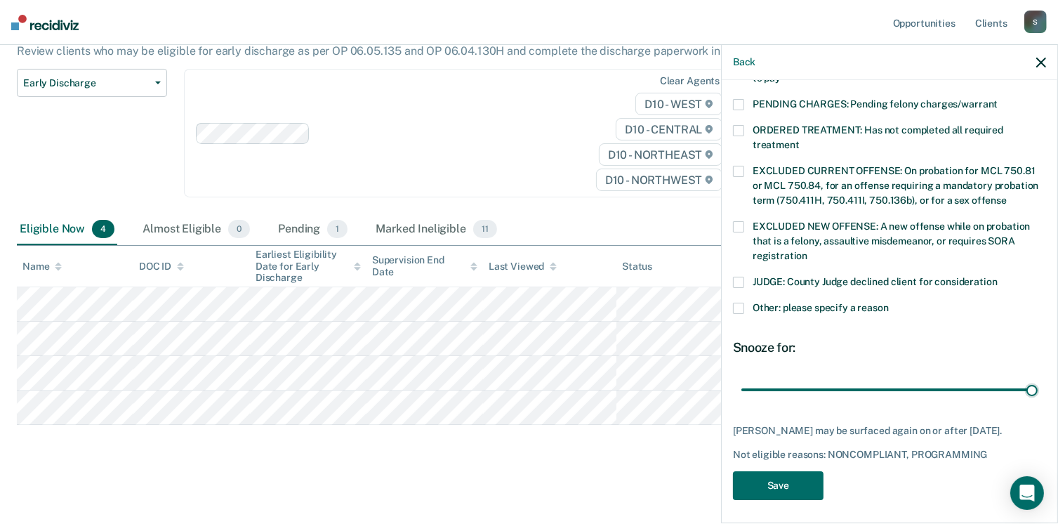
drag, startPoint x: 840, startPoint y: 380, endPoint x: 1059, endPoint y: 372, distance: 219.3
type input "90"
click at [1038, 378] on input "range" at bounding box center [890, 390] width 296 height 25
click at [759, 479] on button "Save" at bounding box center [778, 485] width 91 height 29
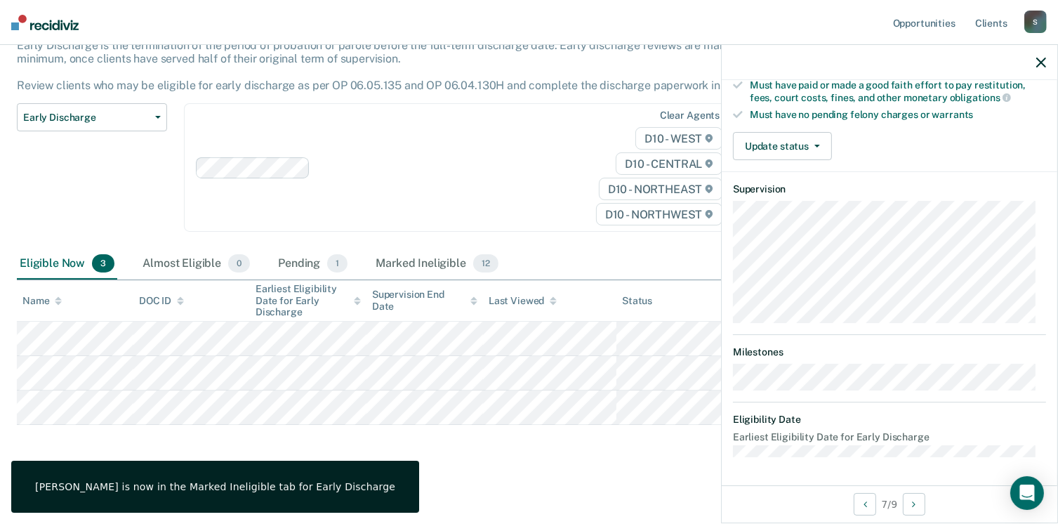
scroll to position [261, 0]
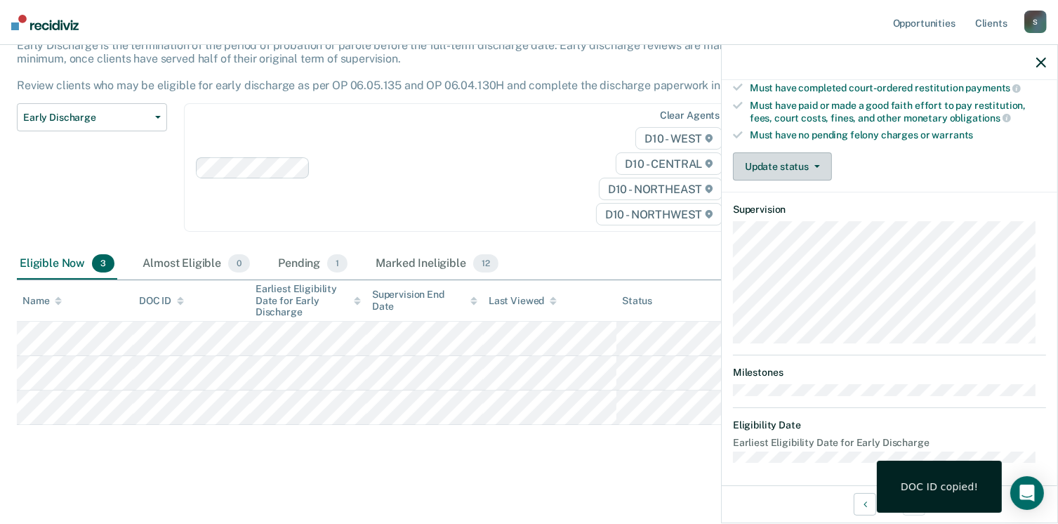
click at [803, 158] on button "Update status" at bounding box center [782, 166] width 99 height 28
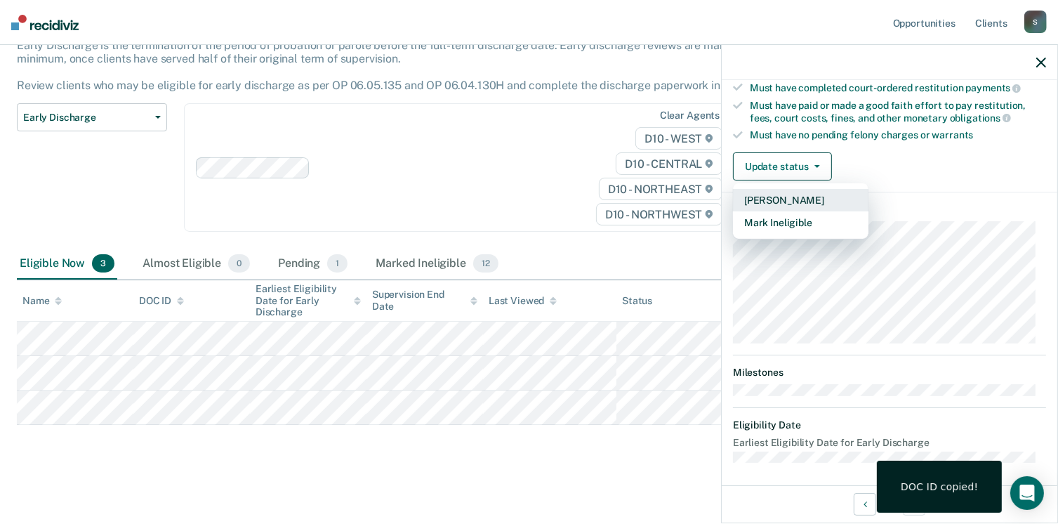
click at [781, 193] on button "[PERSON_NAME]" at bounding box center [801, 200] width 136 height 22
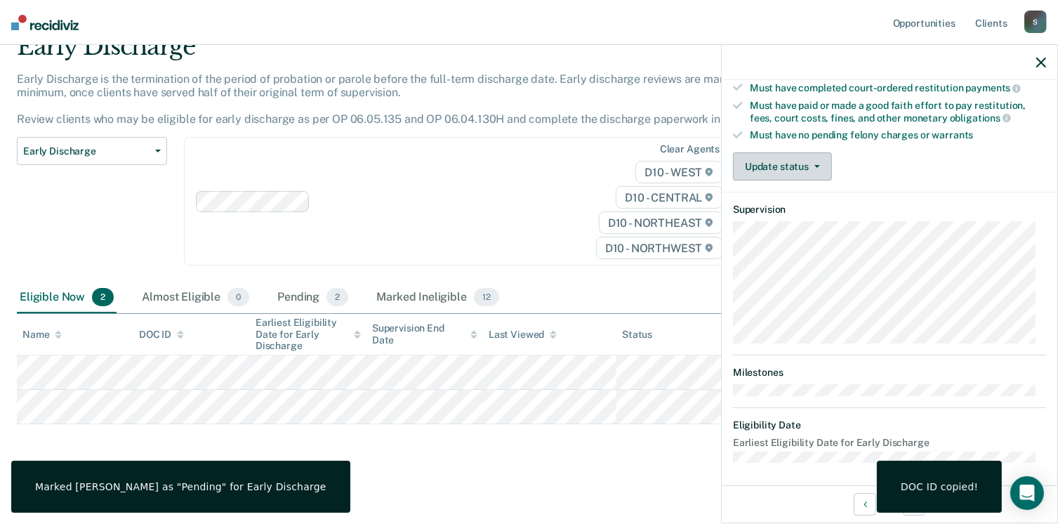
click at [788, 166] on button "Update status" at bounding box center [782, 166] width 99 height 28
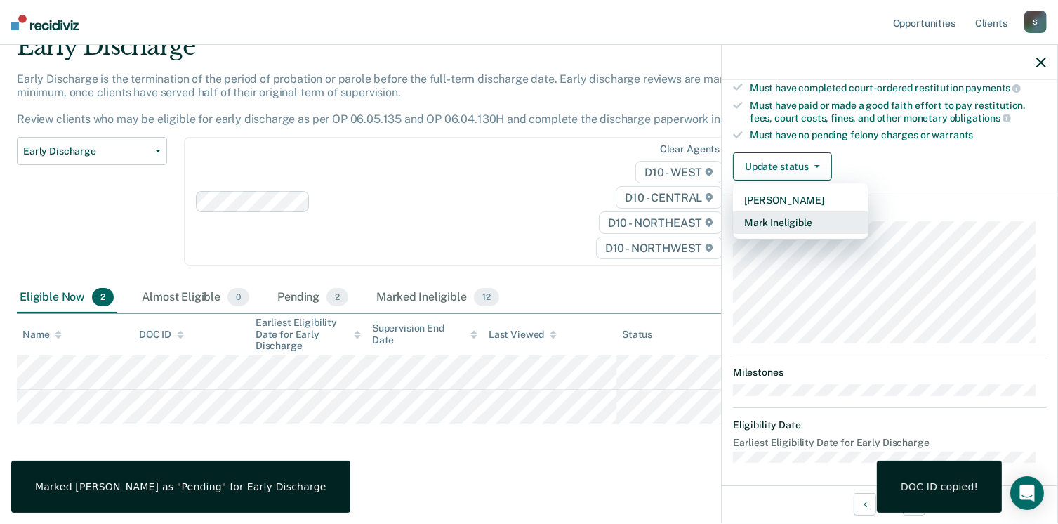
click at [767, 227] on button "Mark Ineligible" at bounding box center [801, 222] width 136 height 22
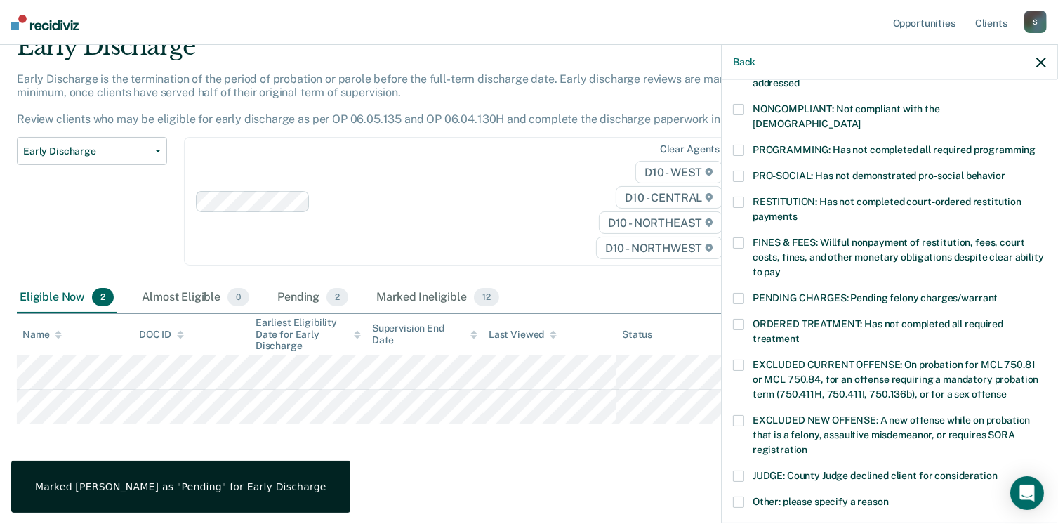
click at [737, 237] on span at bounding box center [738, 242] width 11 height 11
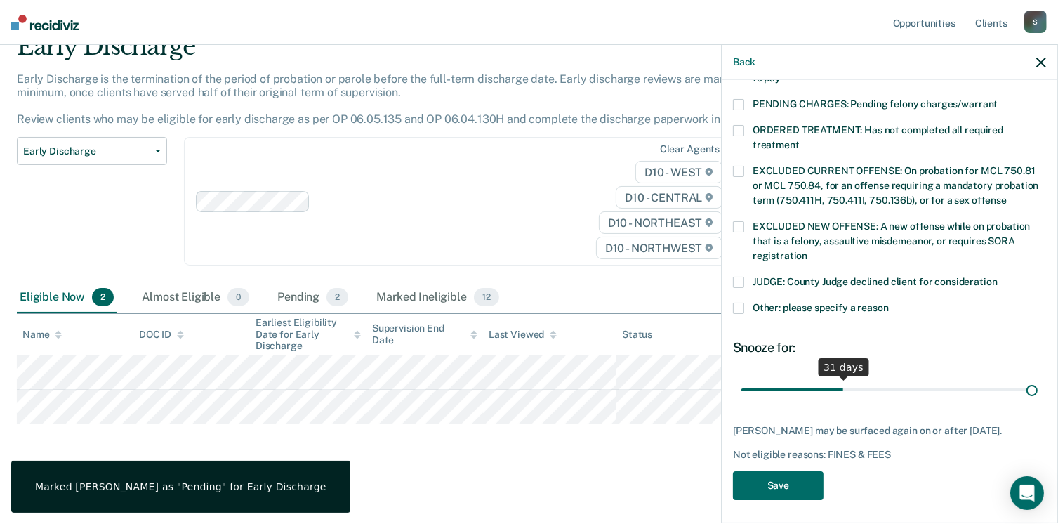
scroll to position [442, 0]
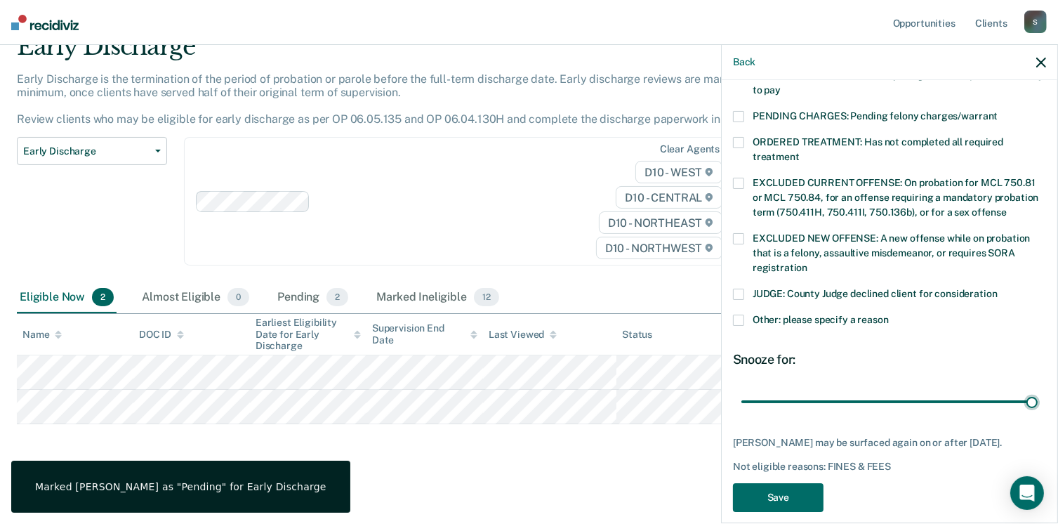
drag, startPoint x: 840, startPoint y: 376, endPoint x: 959, endPoint y: 428, distance: 129.6
type input "90"
click at [1038, 399] on input "range" at bounding box center [890, 402] width 296 height 25
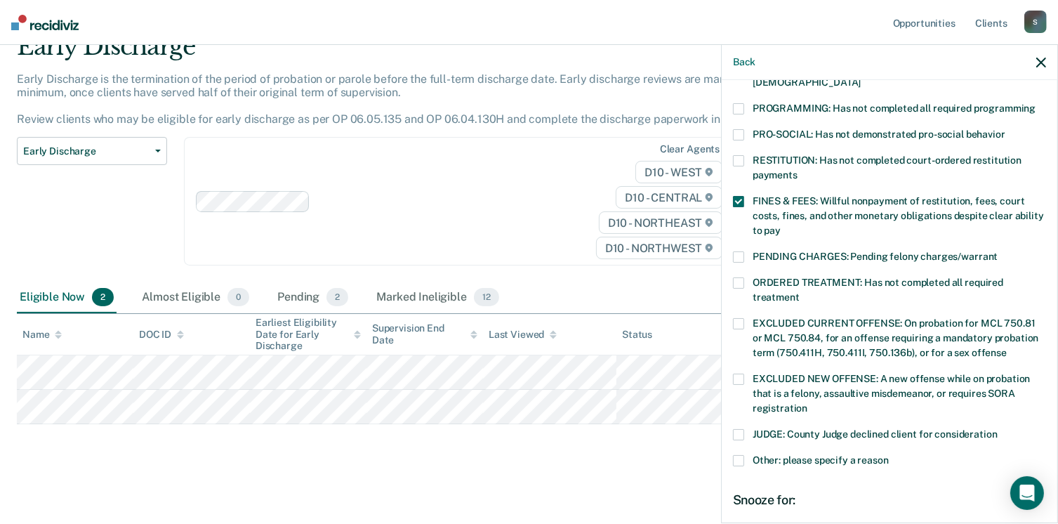
click at [743, 103] on span at bounding box center [738, 108] width 11 height 11
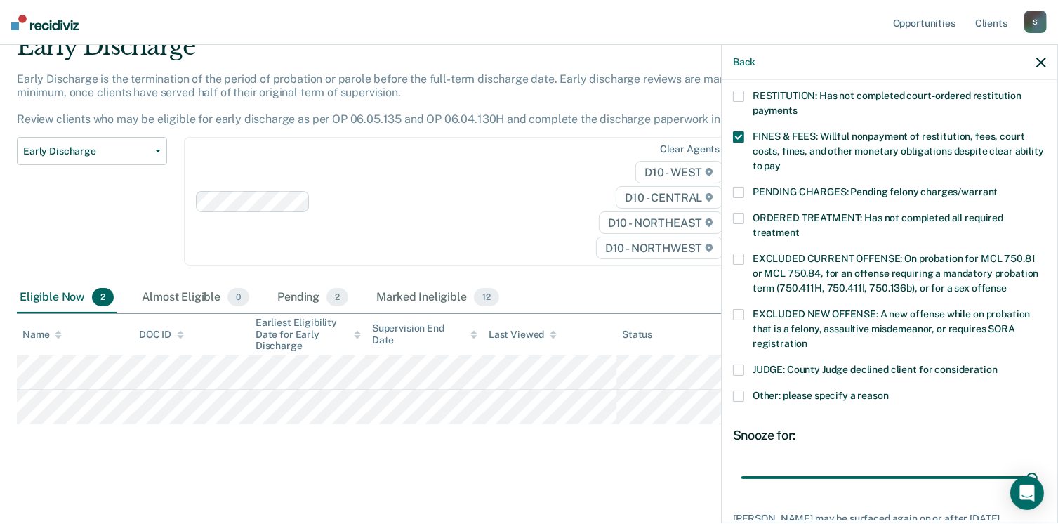
scroll to position [442, 0]
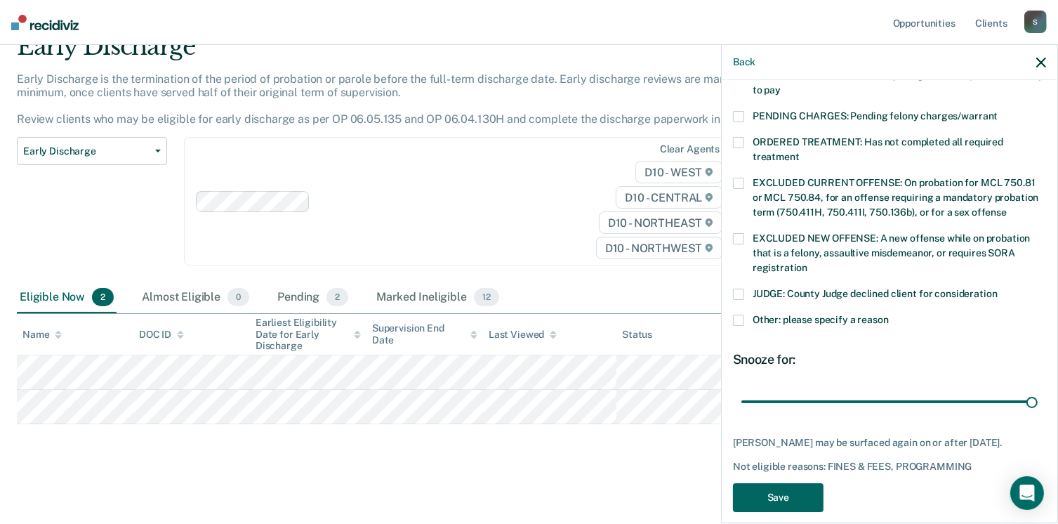
click at [766, 485] on button "Save" at bounding box center [778, 497] width 91 height 29
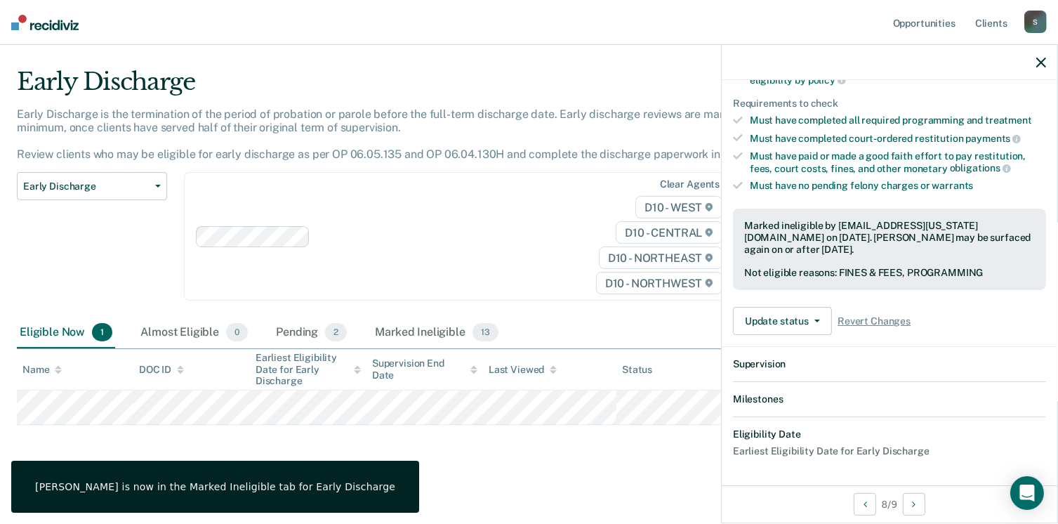
scroll to position [365, 0]
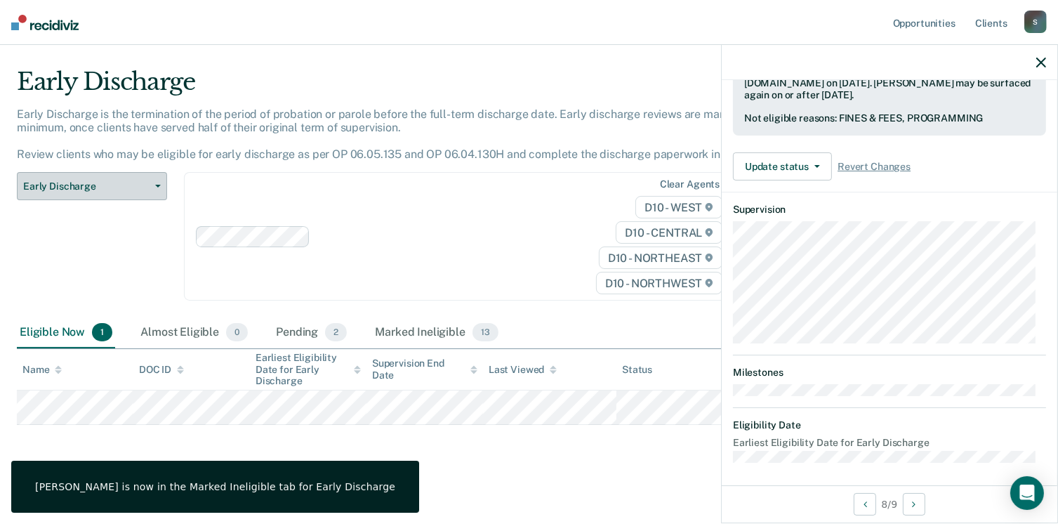
click at [104, 189] on span "Early Discharge" at bounding box center [86, 187] width 126 height 12
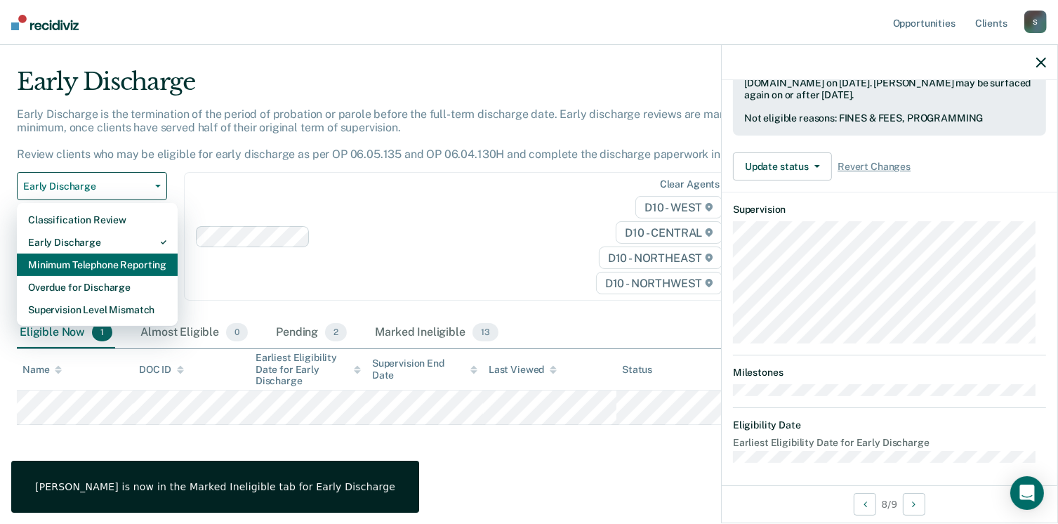
click at [93, 270] on div "Minimum Telephone Reporting" at bounding box center [97, 265] width 138 height 22
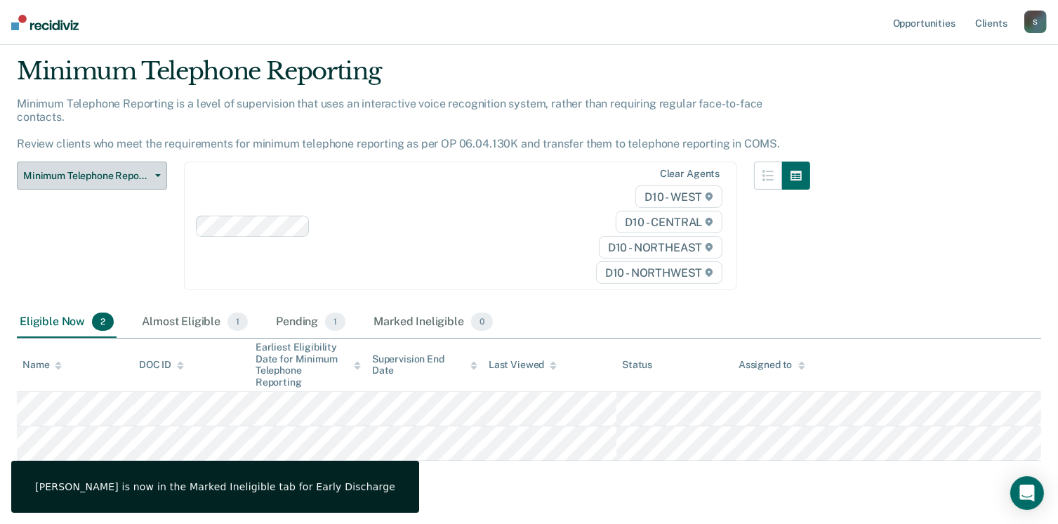
scroll to position [63, 0]
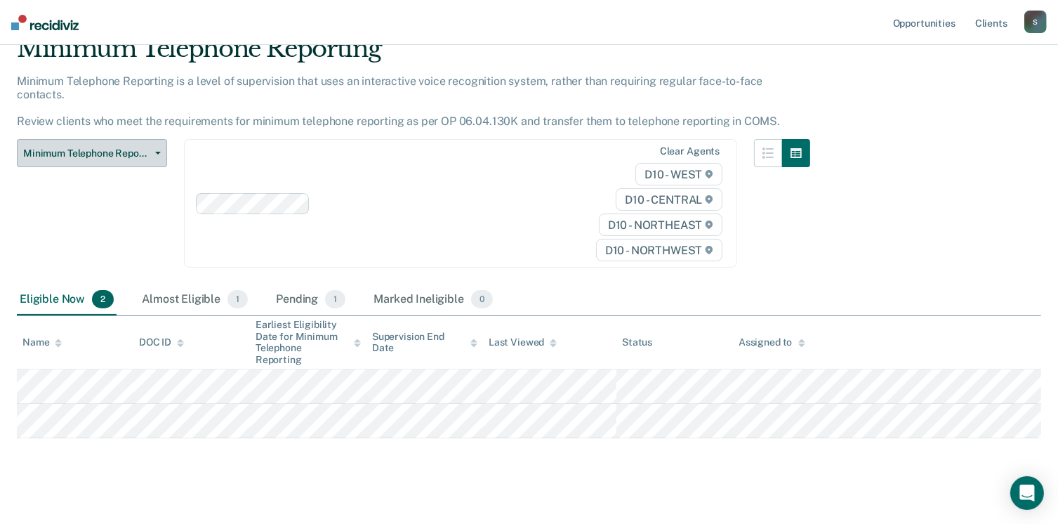
click at [140, 139] on button "Minimum Telephone Reporting" at bounding box center [92, 153] width 150 height 28
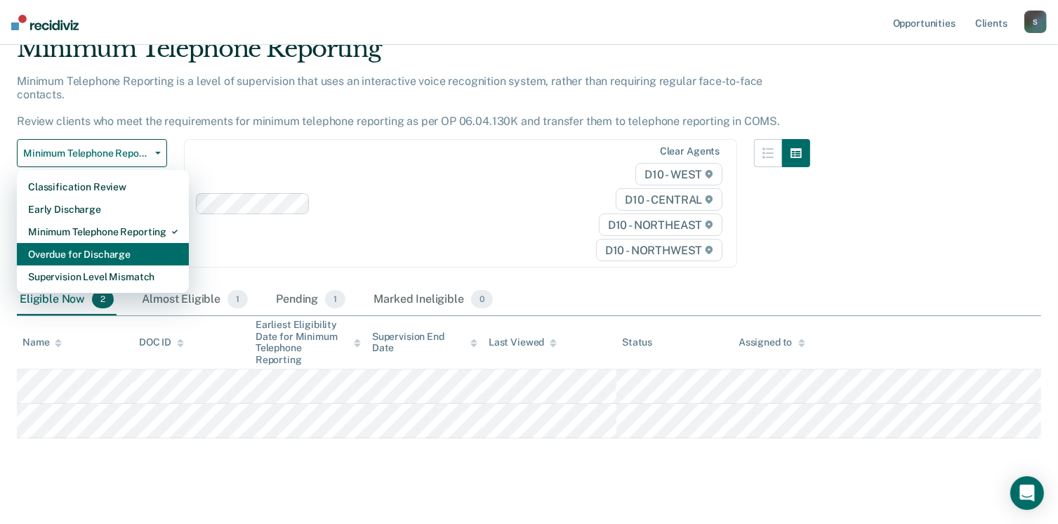
click at [90, 248] on div "Overdue for Discharge" at bounding box center [103, 254] width 150 height 22
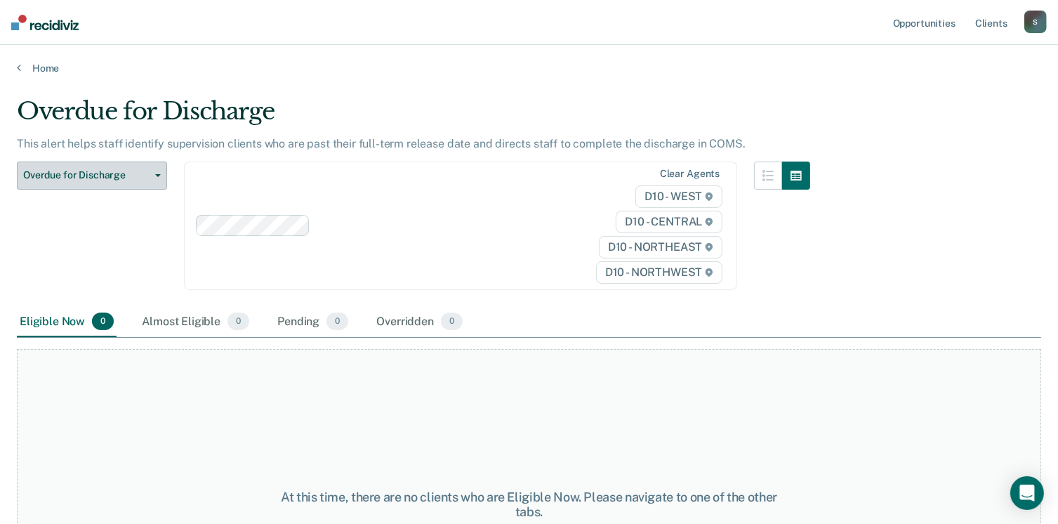
click at [129, 167] on button "Overdue for Discharge" at bounding box center [92, 176] width 150 height 28
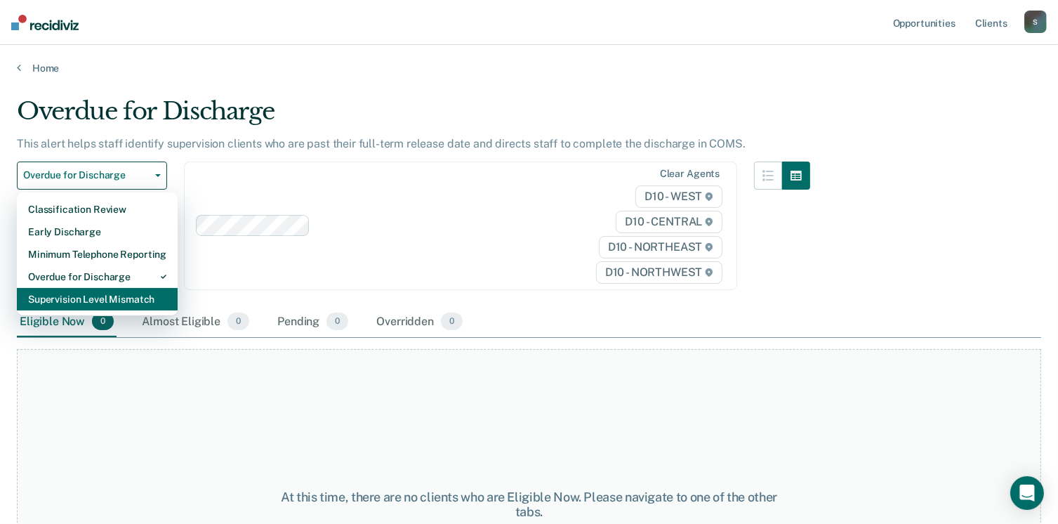
click at [117, 302] on div "Supervision Level Mismatch" at bounding box center [97, 299] width 138 height 22
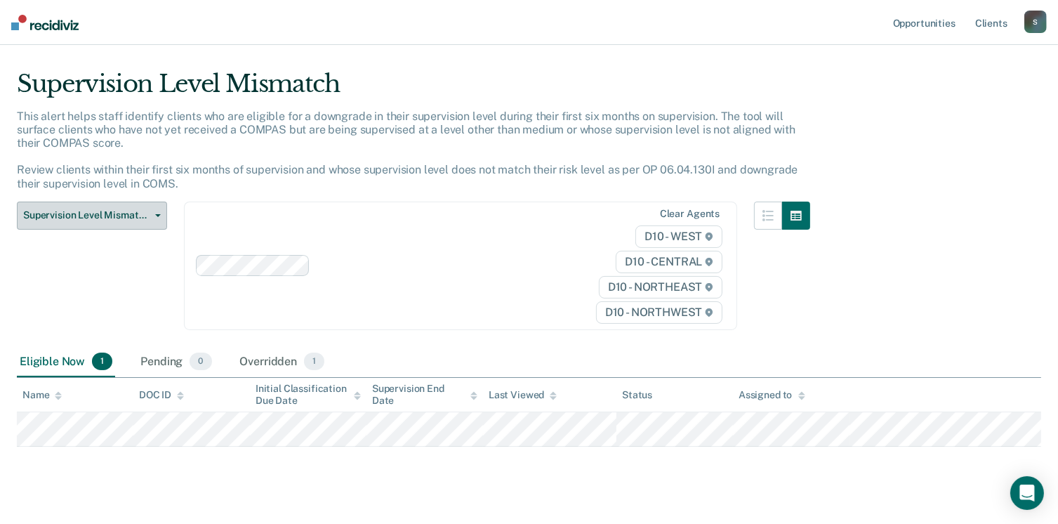
scroll to position [50, 0]
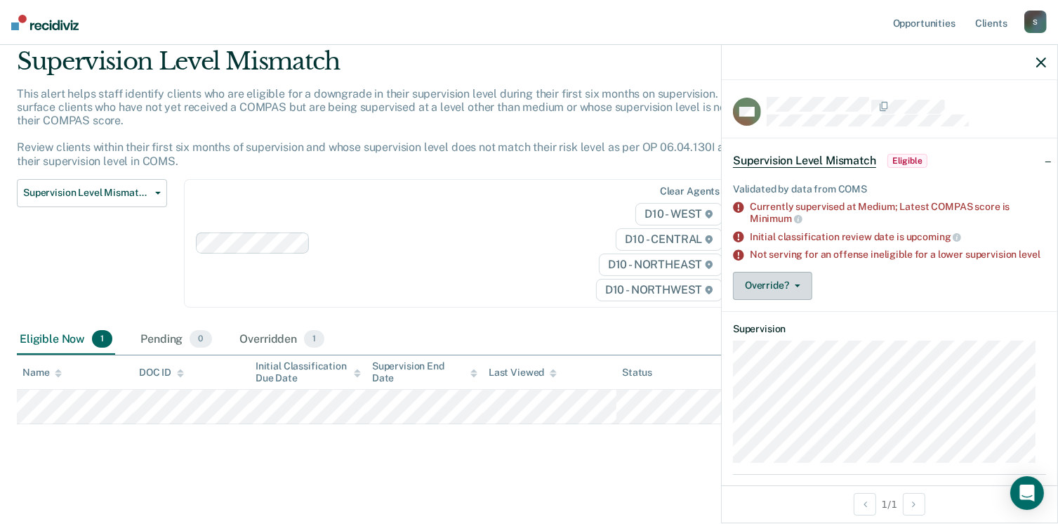
click at [798, 287] on icon "button" at bounding box center [798, 285] width 6 height 3
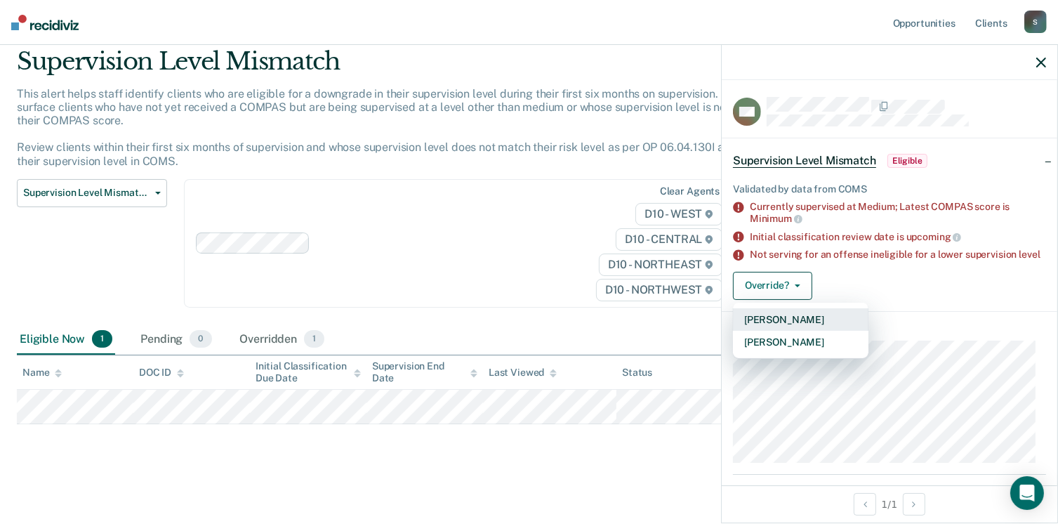
click at [778, 331] on button "[PERSON_NAME]" at bounding box center [801, 319] width 136 height 22
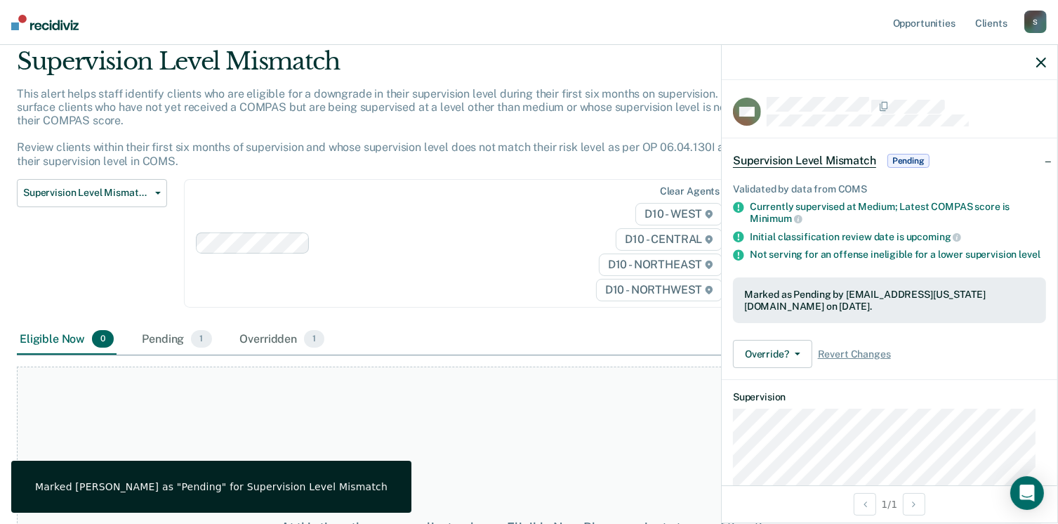
drag, startPoint x: 56, startPoint y: 35, endPoint x: 60, endPoint y: 29, distance: 7.6
click at [56, 35] on nav "Opportunities Client s [EMAIL_ADDRESS][US_STATE][DOMAIN_NAME] S Profile How it …" at bounding box center [529, 22] width 1058 height 45
click at [58, 23] on img at bounding box center [44, 22] width 67 height 15
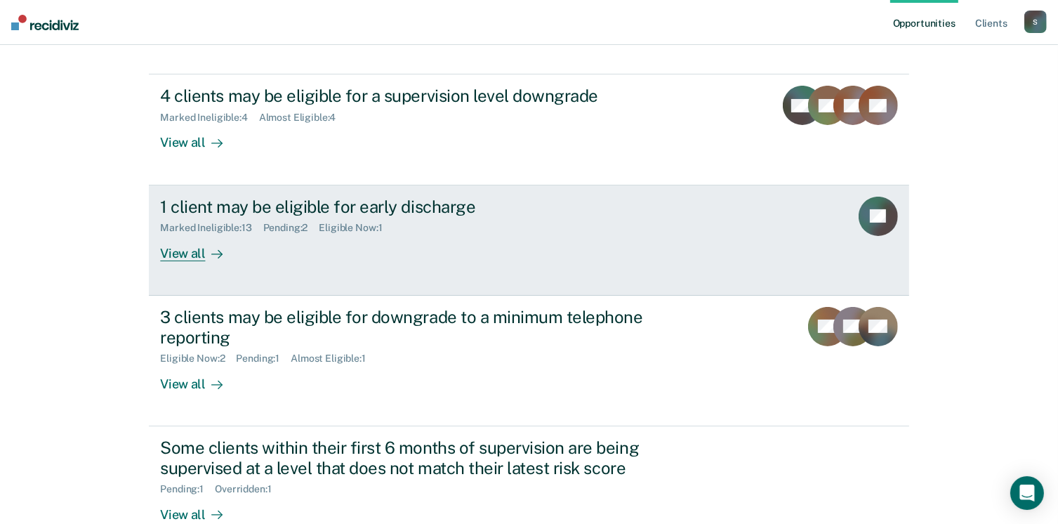
scroll to position [181, 0]
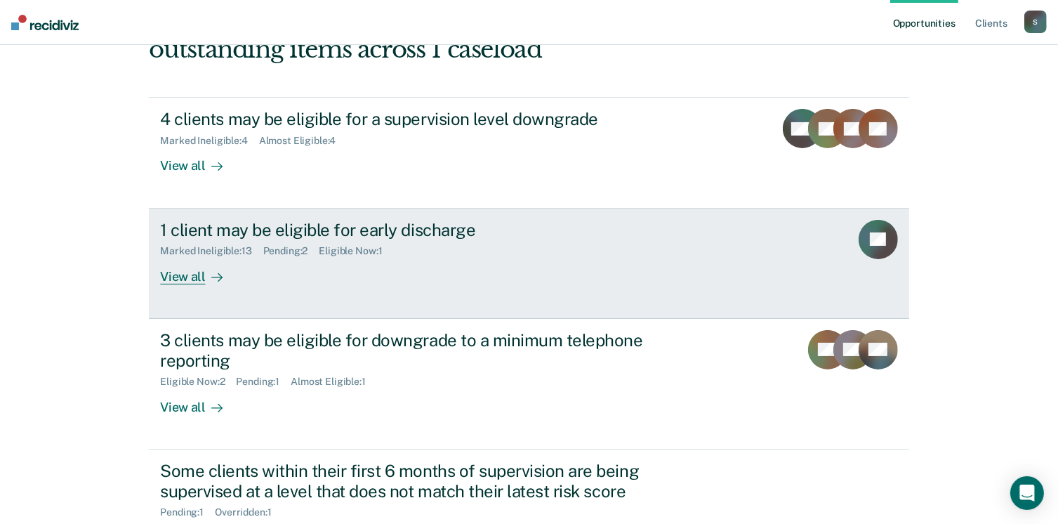
click at [187, 277] on div "View all" at bounding box center [199, 270] width 79 height 27
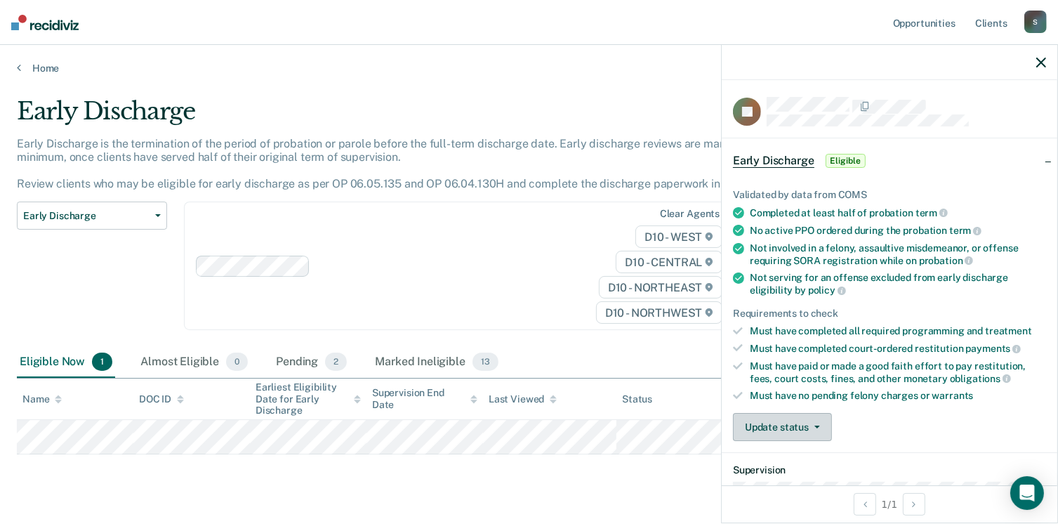
click at [762, 419] on button "Update status" at bounding box center [782, 427] width 99 height 28
click at [750, 455] on button "[PERSON_NAME]" at bounding box center [801, 461] width 136 height 22
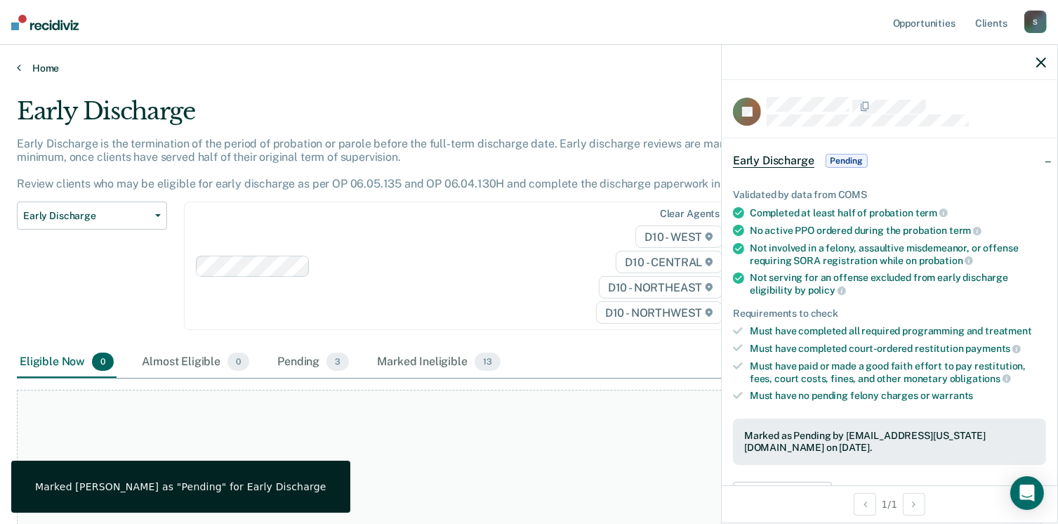
click at [48, 69] on link "Home" at bounding box center [529, 68] width 1025 height 13
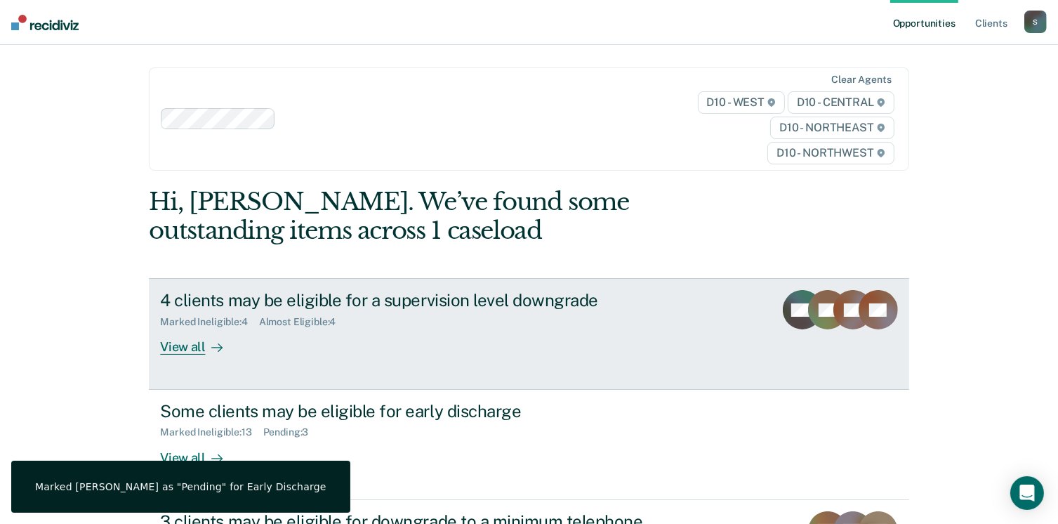
click at [208, 298] on div "4 clients may be eligible for a supervision level downgrade" at bounding box center [406, 300] width 493 height 20
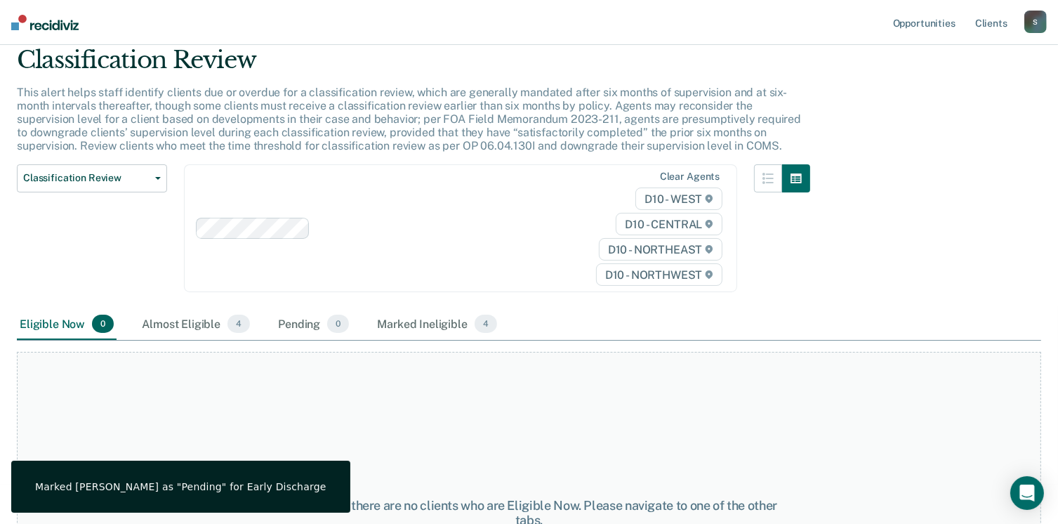
scroll to position [198, 0]
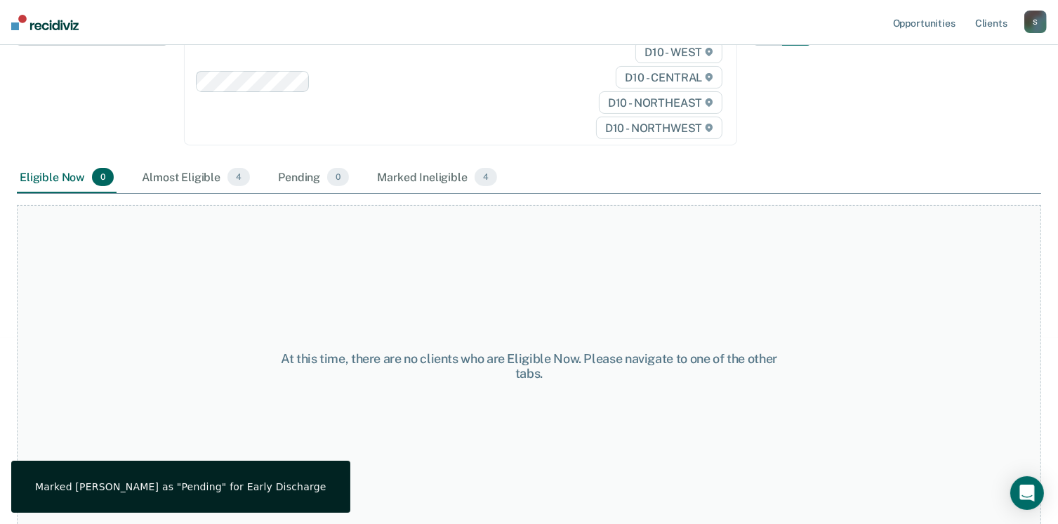
click at [219, 159] on div "Classification Review Classification Review Early Discharge Minimum Telephone R…" at bounding box center [414, 90] width 794 height 145
click at [206, 175] on div "Almost Eligible 4" at bounding box center [196, 177] width 114 height 31
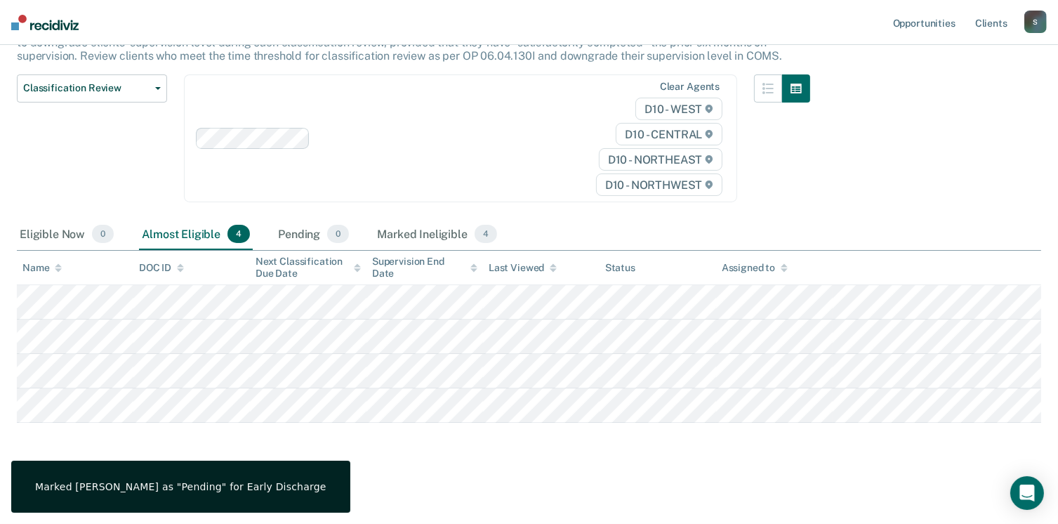
scroll to position [139, 0]
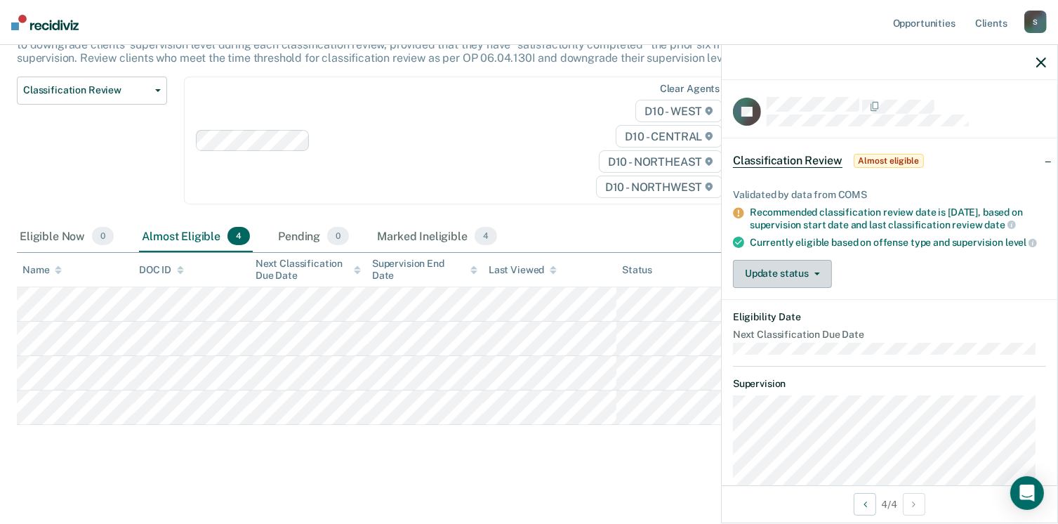
click at [822, 284] on button "Update status" at bounding box center [782, 274] width 99 height 28
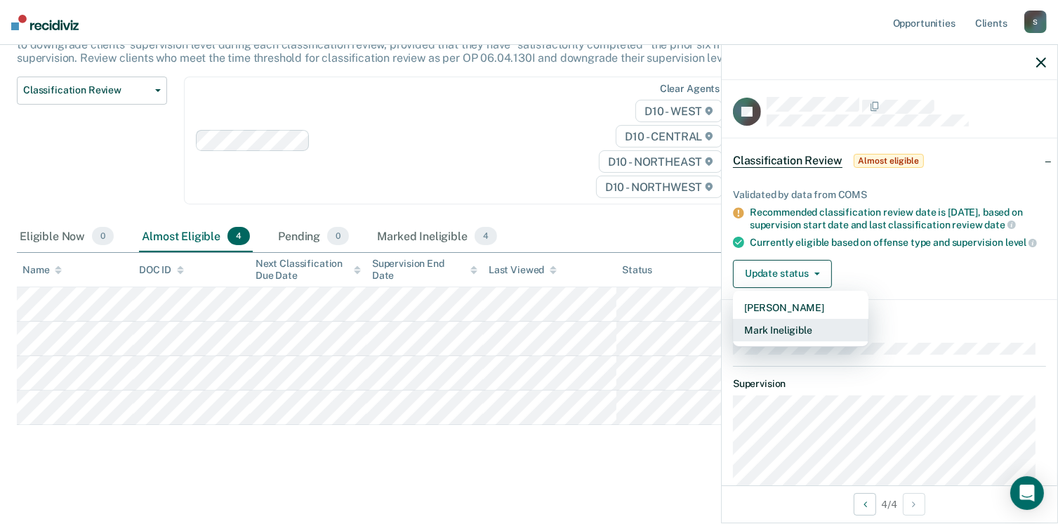
click at [792, 339] on button "Mark Ineligible" at bounding box center [801, 330] width 136 height 22
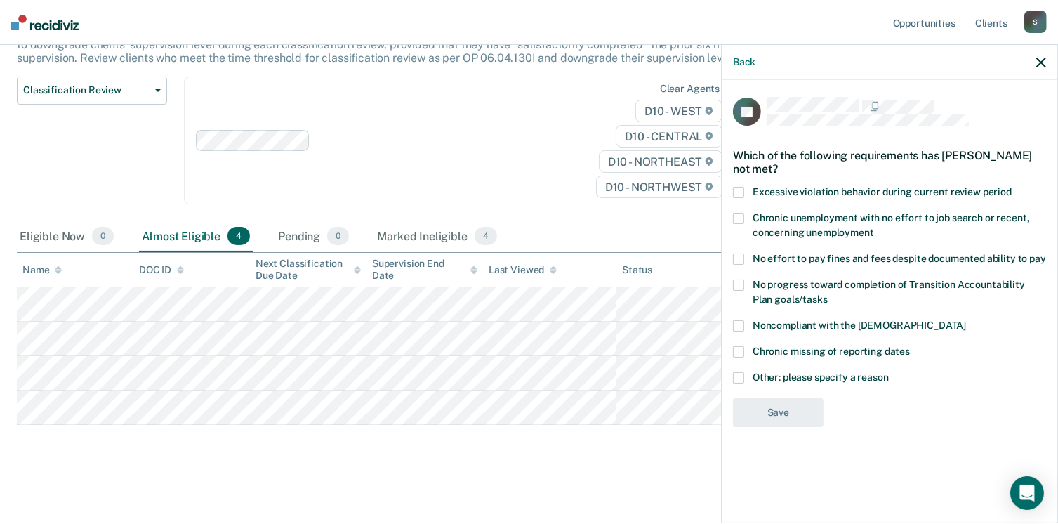
click at [740, 333] on label "Noncompliant with the [DEMOGRAPHIC_DATA]" at bounding box center [889, 327] width 313 height 15
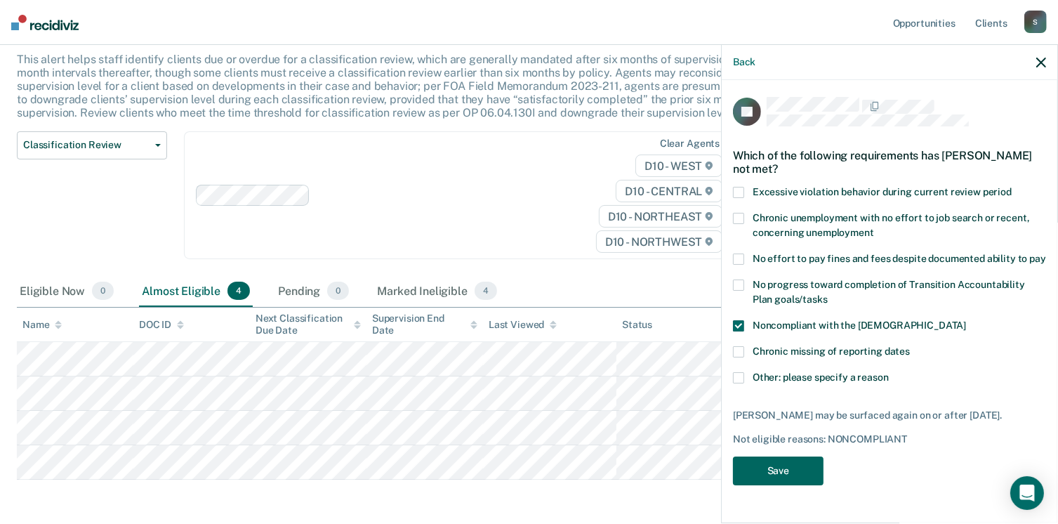
scroll to position [69, 0]
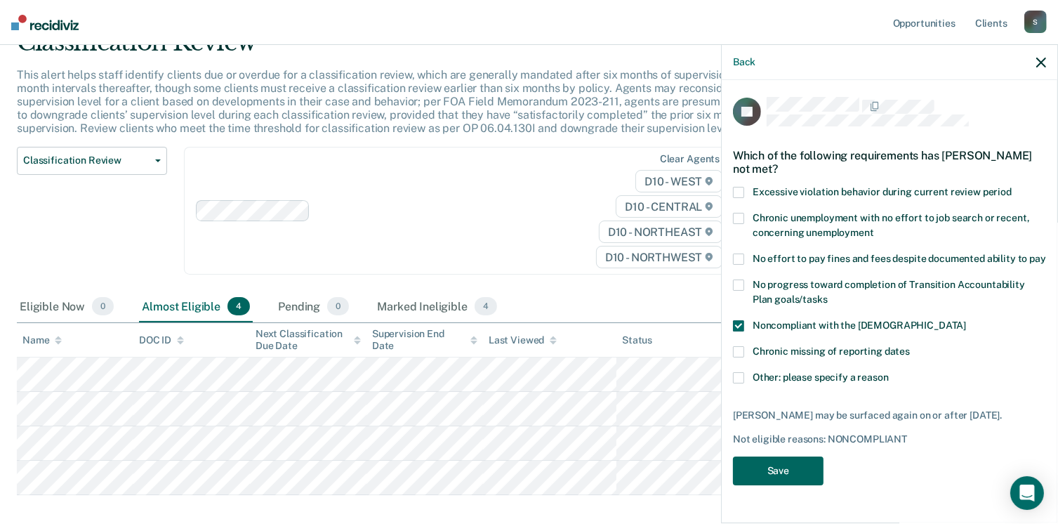
click at [771, 469] on button "Save" at bounding box center [778, 471] width 91 height 29
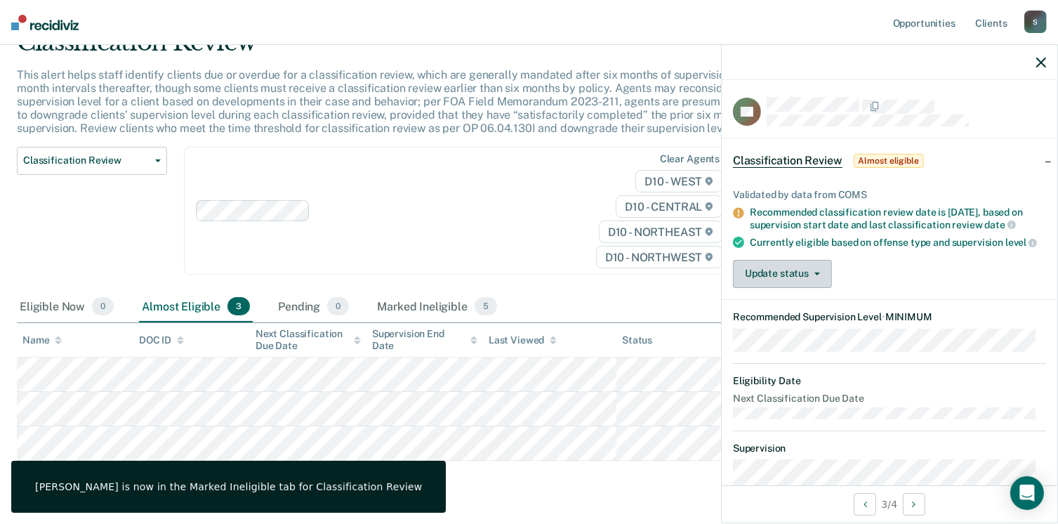
click at [806, 277] on button "Update status" at bounding box center [782, 274] width 99 height 28
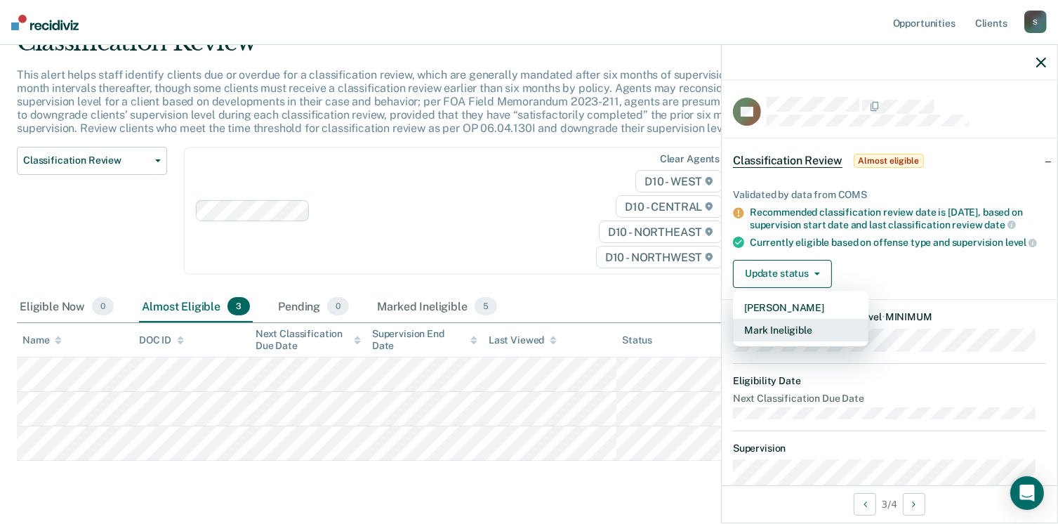
click at [775, 341] on button "Mark Ineligible" at bounding box center [801, 330] width 136 height 22
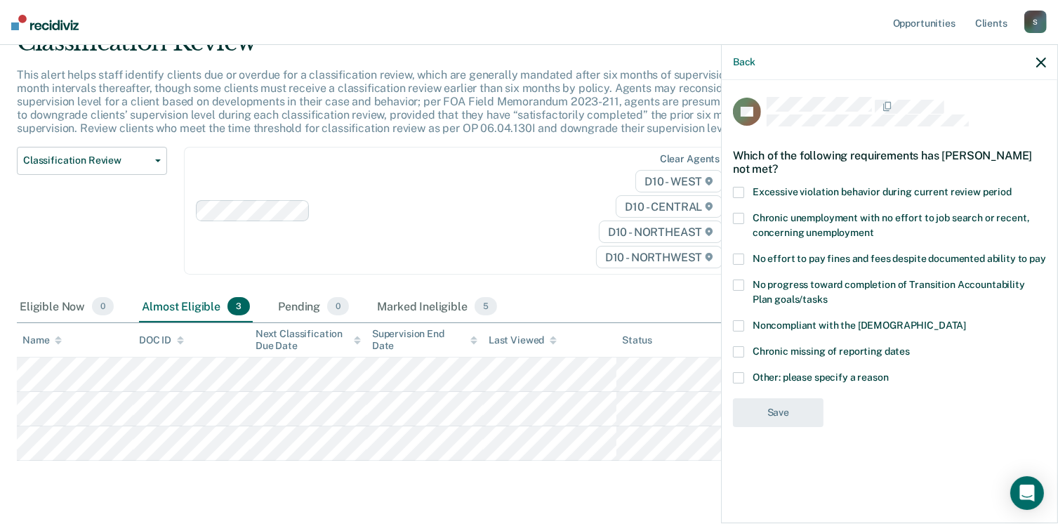
click at [735, 380] on span at bounding box center [738, 377] width 11 height 11
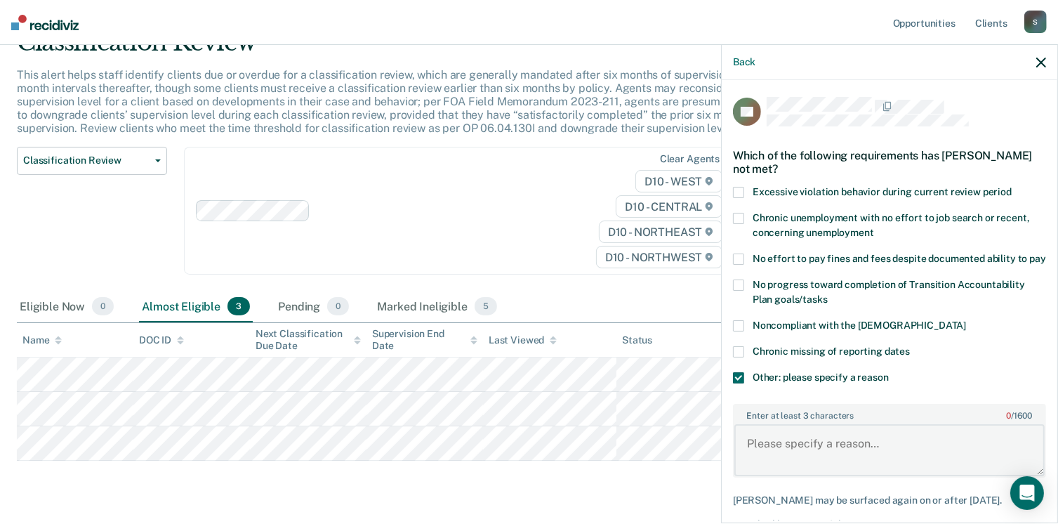
click at [787, 450] on textarea "Enter at least 3 characters 0 / 1600" at bounding box center [890, 450] width 310 height 52
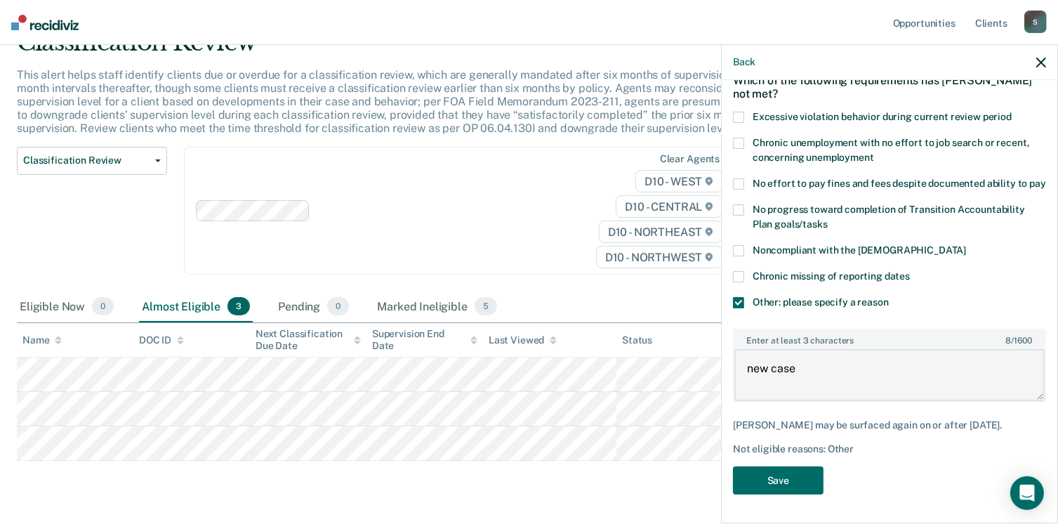
scroll to position [98, 0]
type textarea "new case"
click at [799, 480] on button "Save" at bounding box center [778, 480] width 91 height 29
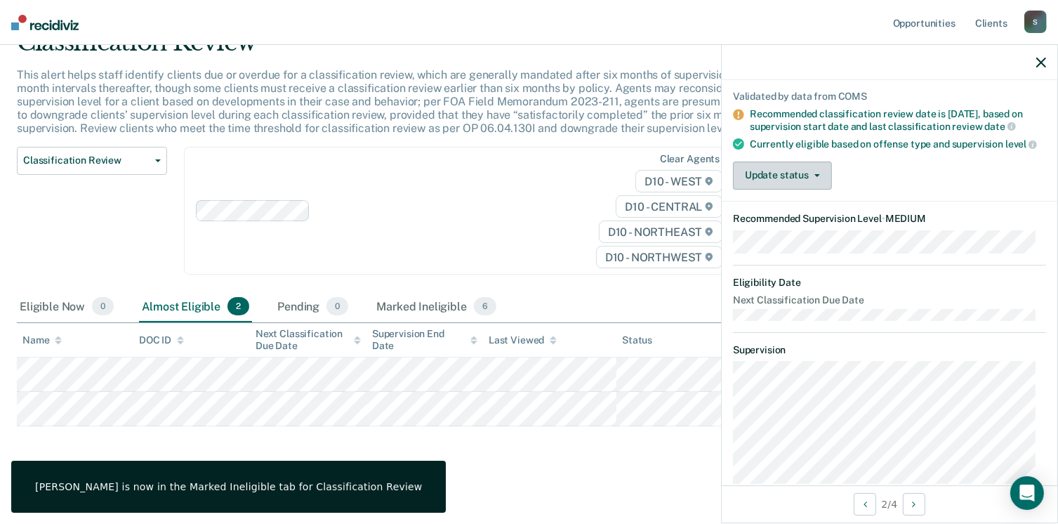
click at [779, 190] on button "Update status" at bounding box center [782, 176] width 99 height 28
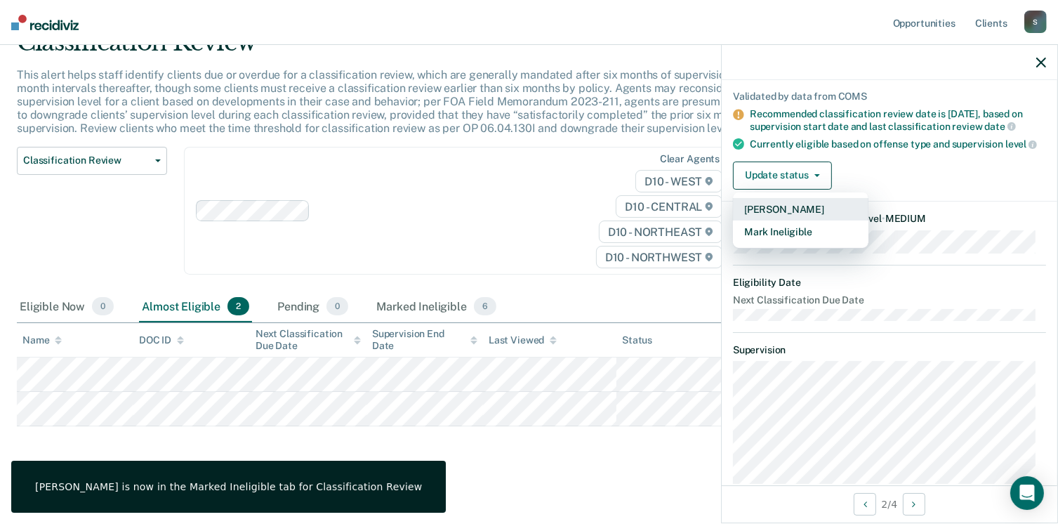
click at [770, 221] on button "[PERSON_NAME]" at bounding box center [801, 209] width 136 height 22
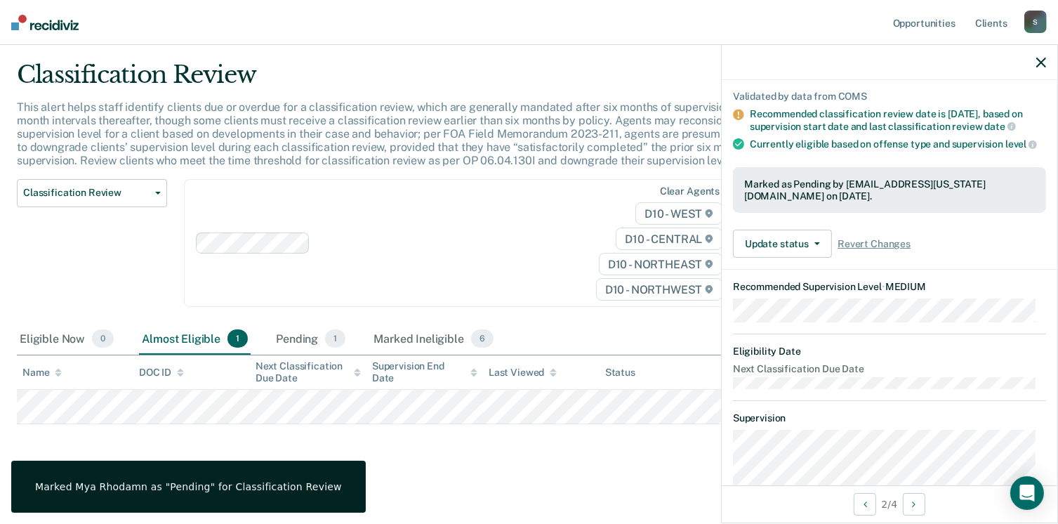
click at [68, 275] on div "Classification Review Classification Review Early Discharge Minimum Telephone R…" at bounding box center [92, 251] width 150 height 145
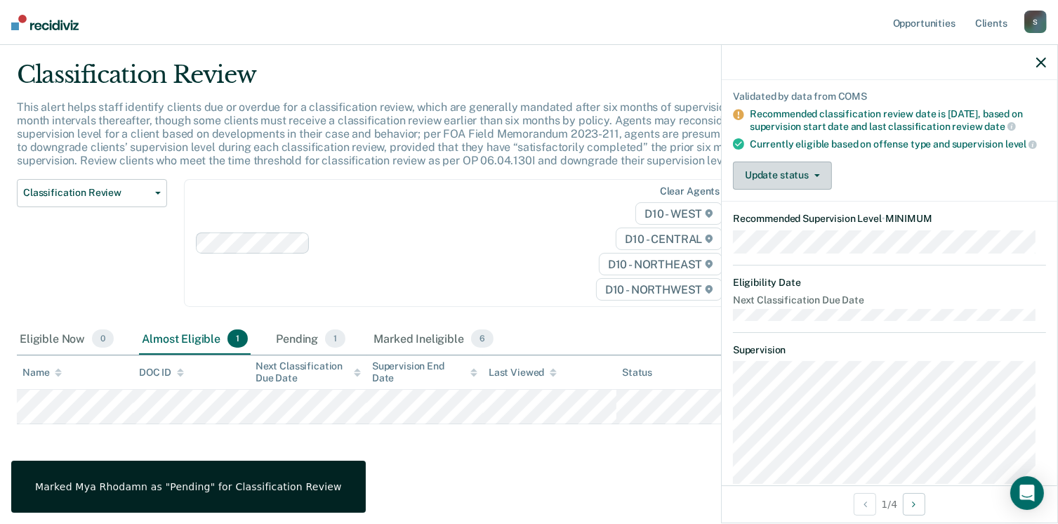
click at [760, 181] on button "Update status" at bounding box center [782, 176] width 99 height 28
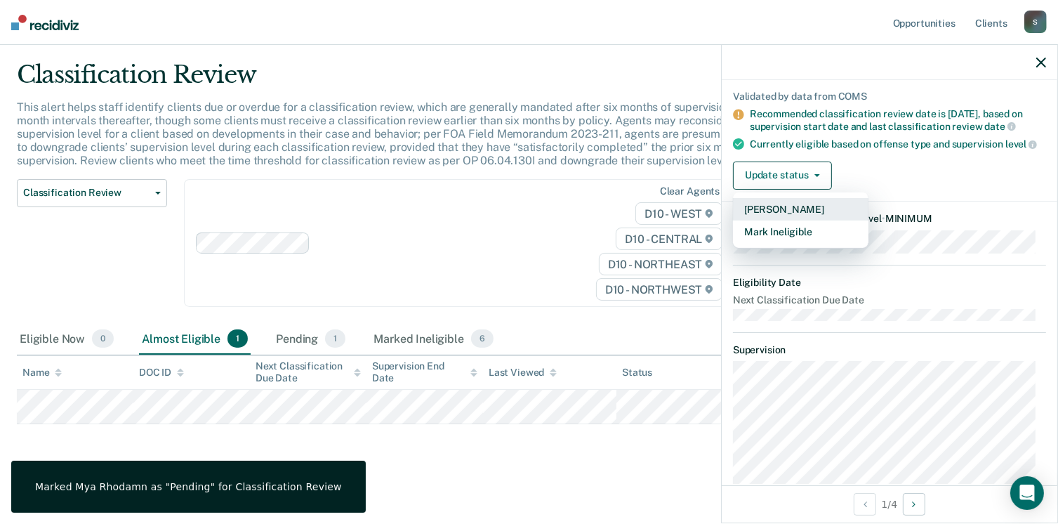
click at [758, 221] on button "[PERSON_NAME]" at bounding box center [801, 209] width 136 height 22
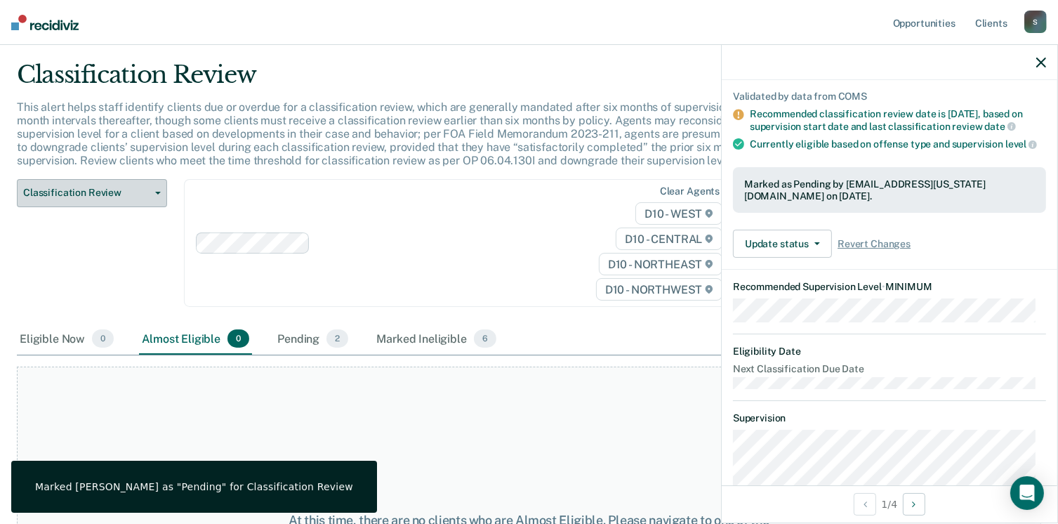
drag, startPoint x: 115, startPoint y: 196, endPoint x: 115, endPoint y: 183, distance: 12.6
click at [115, 194] on span "Classification Review" at bounding box center [86, 193] width 126 height 12
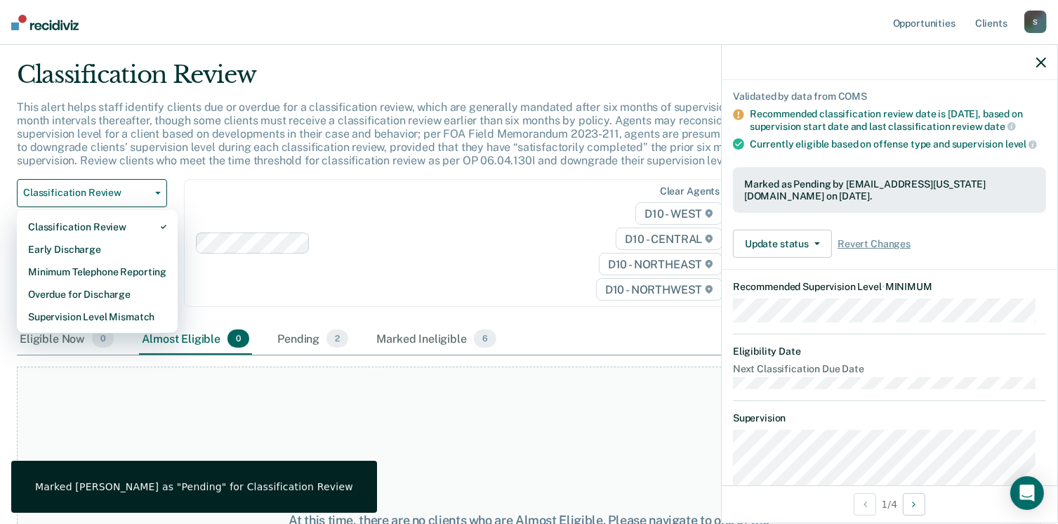
click at [36, 33] on nav "Opportunities Client s [EMAIL_ADDRESS][US_STATE][DOMAIN_NAME] S Profile How it …" at bounding box center [529, 22] width 1058 height 45
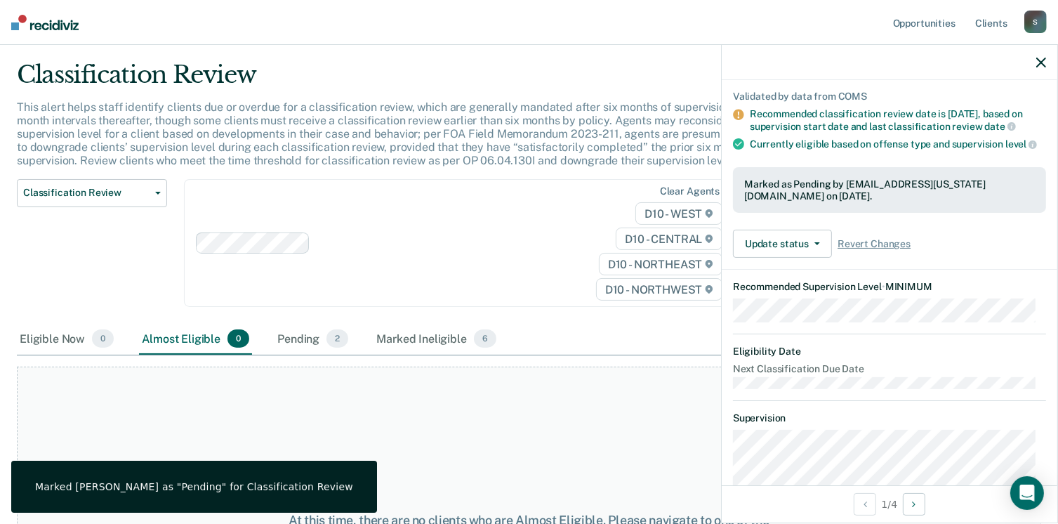
click at [44, 29] on nav "Opportunities Client s [EMAIL_ADDRESS][US_STATE][DOMAIN_NAME] S Profile How it …" at bounding box center [529, 22] width 1058 height 45
click at [60, 34] on nav "Opportunities Client s [EMAIL_ADDRESS][US_STATE][DOMAIN_NAME] S Profile How it …" at bounding box center [529, 22] width 1058 height 45
click at [65, 29] on img at bounding box center [44, 22] width 67 height 15
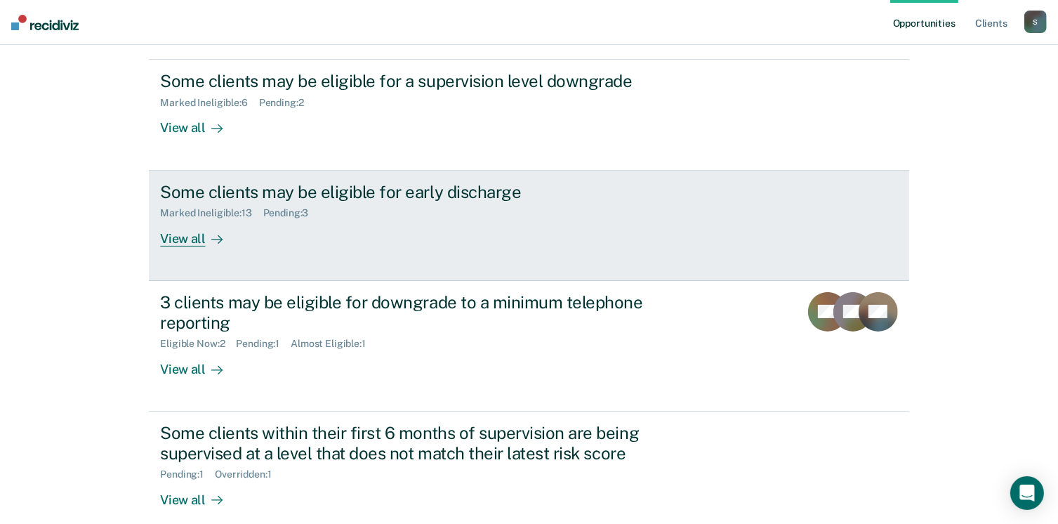
scroll to position [111, 0]
